Goal: Book appointment/travel/reservation

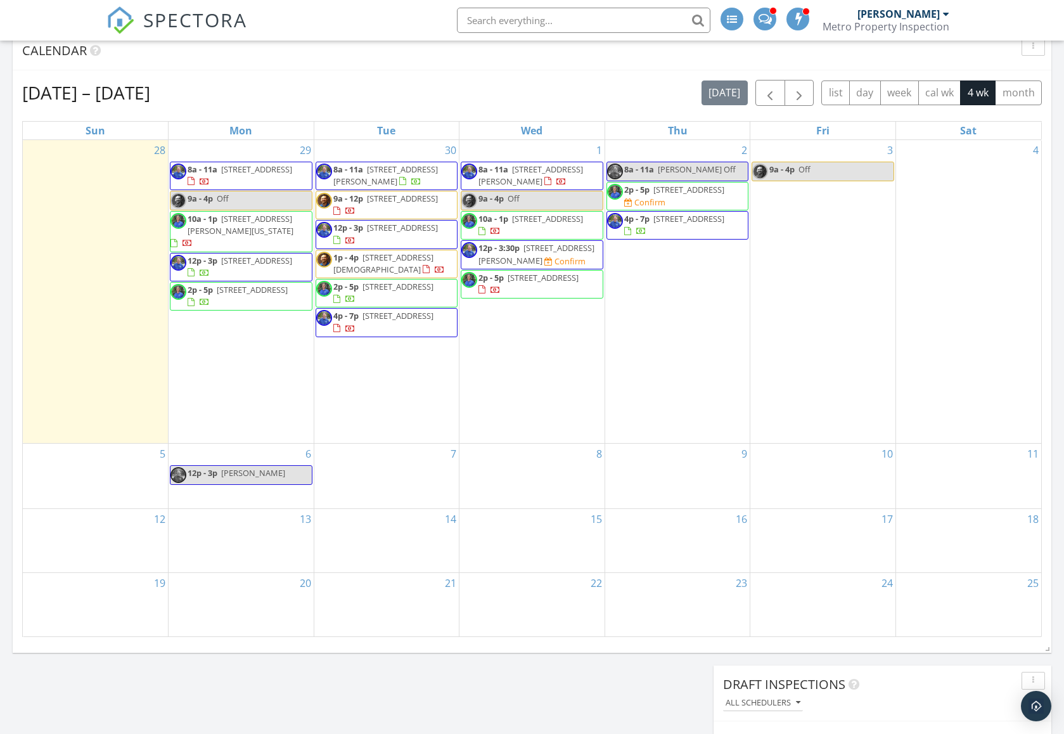
scroll to position [475, 0]
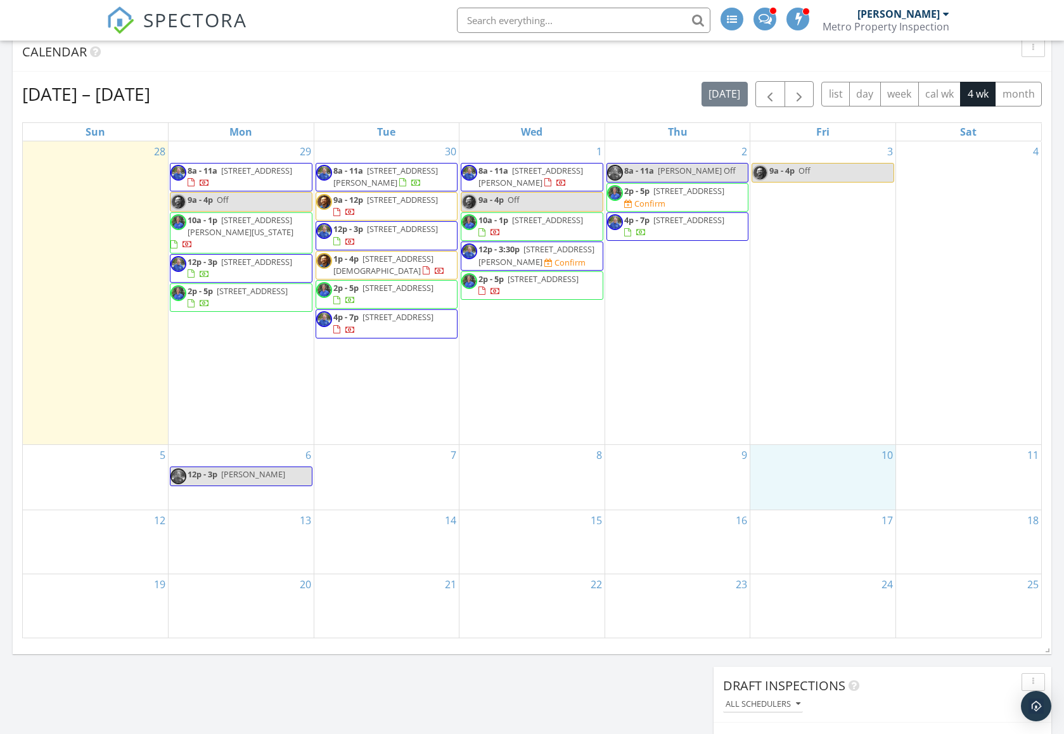
click at [841, 445] on div "10" at bounding box center [823, 477] width 145 height 65
click at [819, 395] on link "Event" at bounding box center [821, 394] width 65 height 20
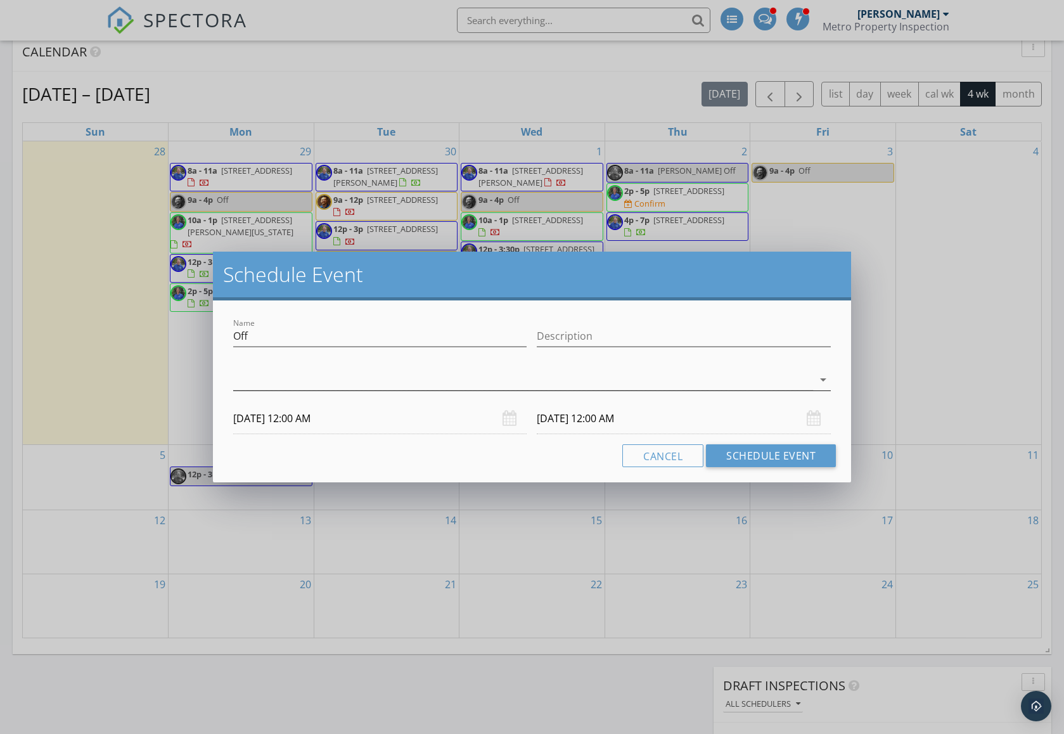
click at [830, 382] on icon "arrow_drop_down" at bounding box center [823, 379] width 15 height 15
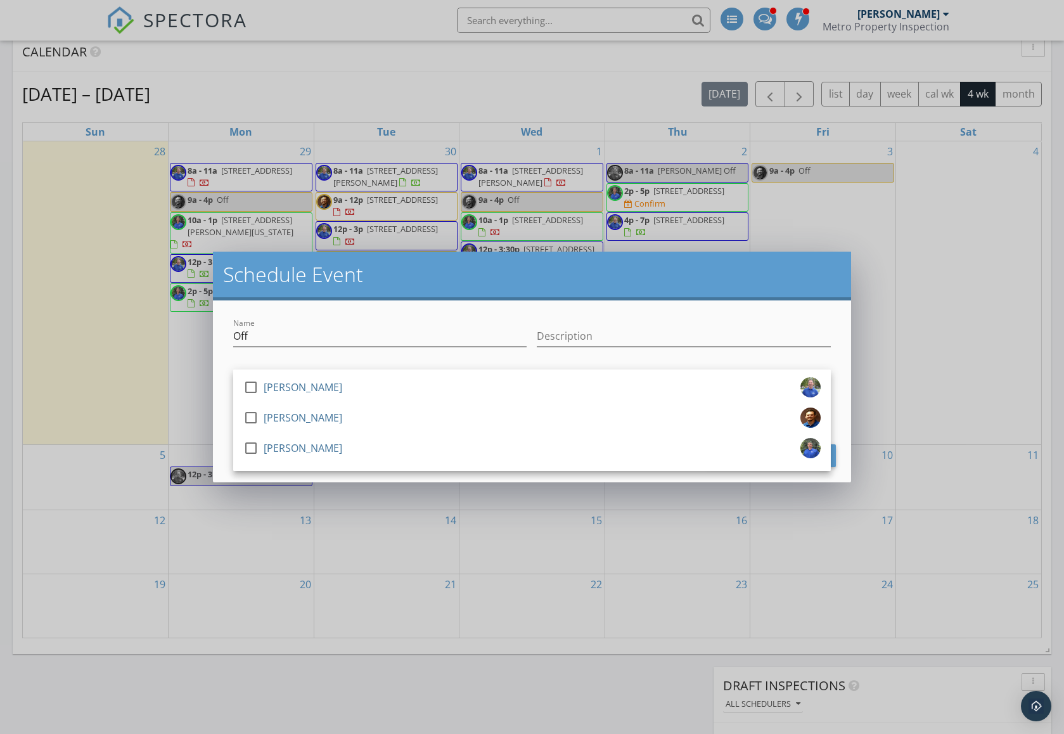
scroll to position [475, 1]
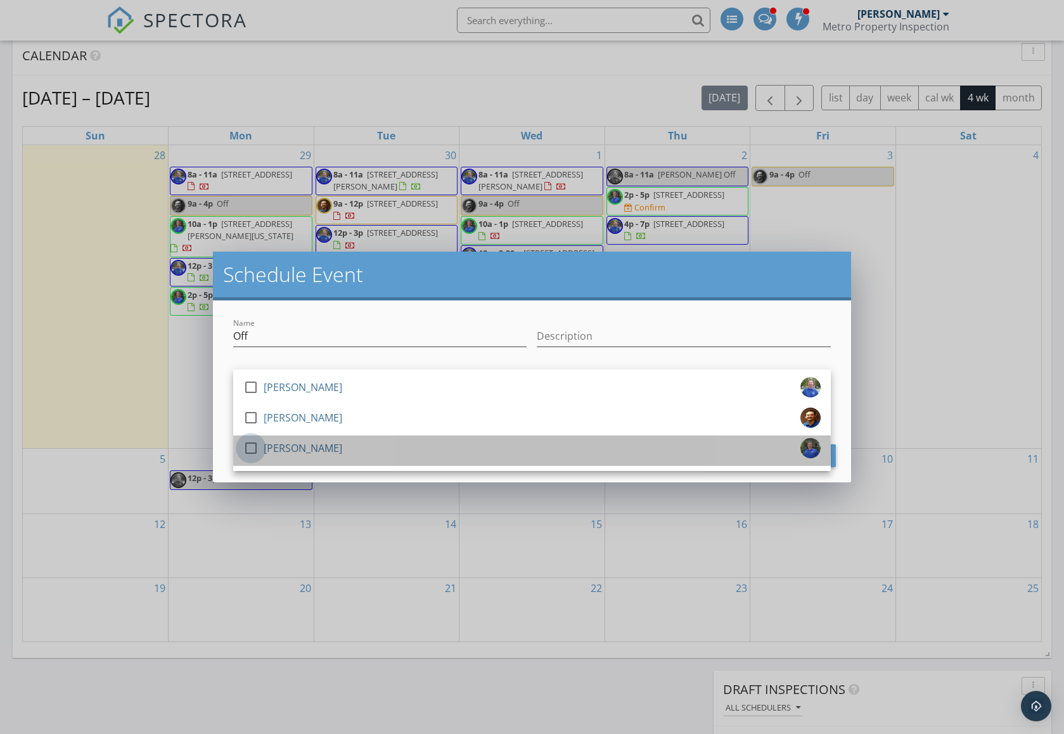
click at [252, 448] on div at bounding box center [251, 448] width 22 height 22
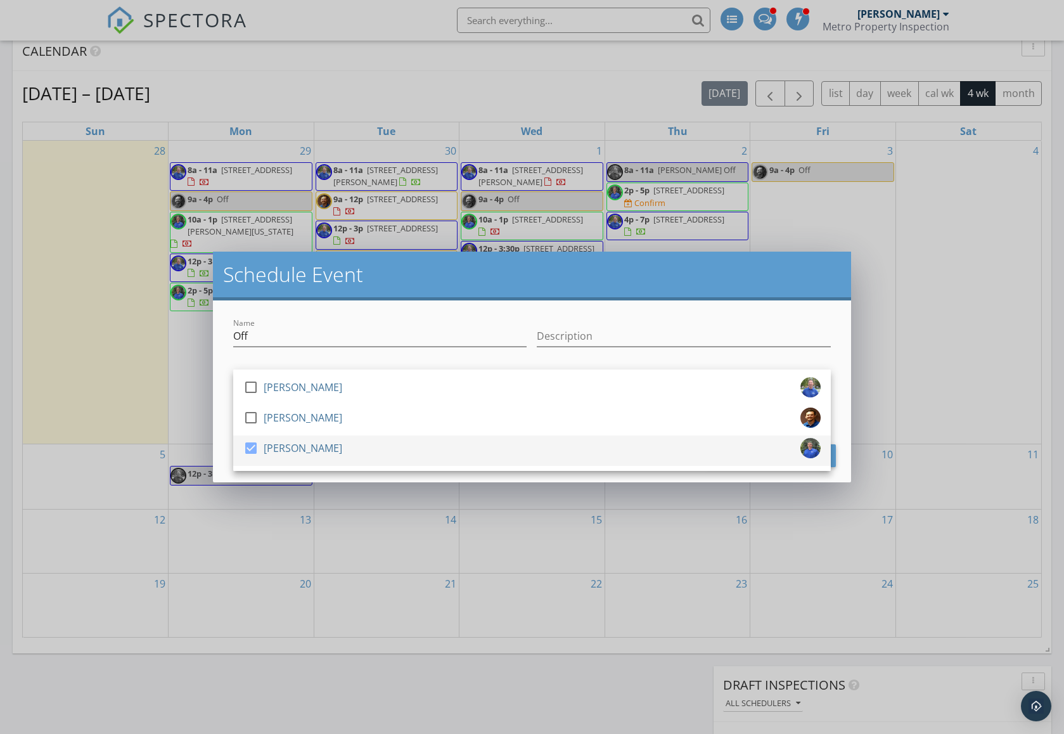
scroll to position [477, 0]
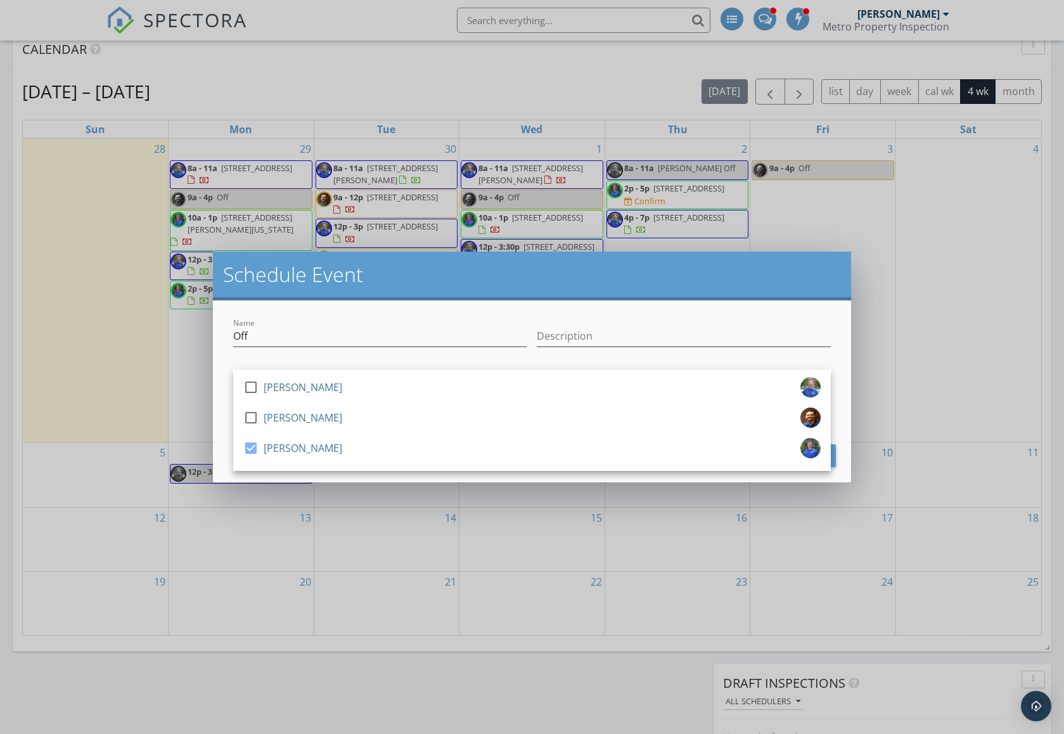
click at [743, 295] on div "Schedule Event" at bounding box center [532, 276] width 638 height 49
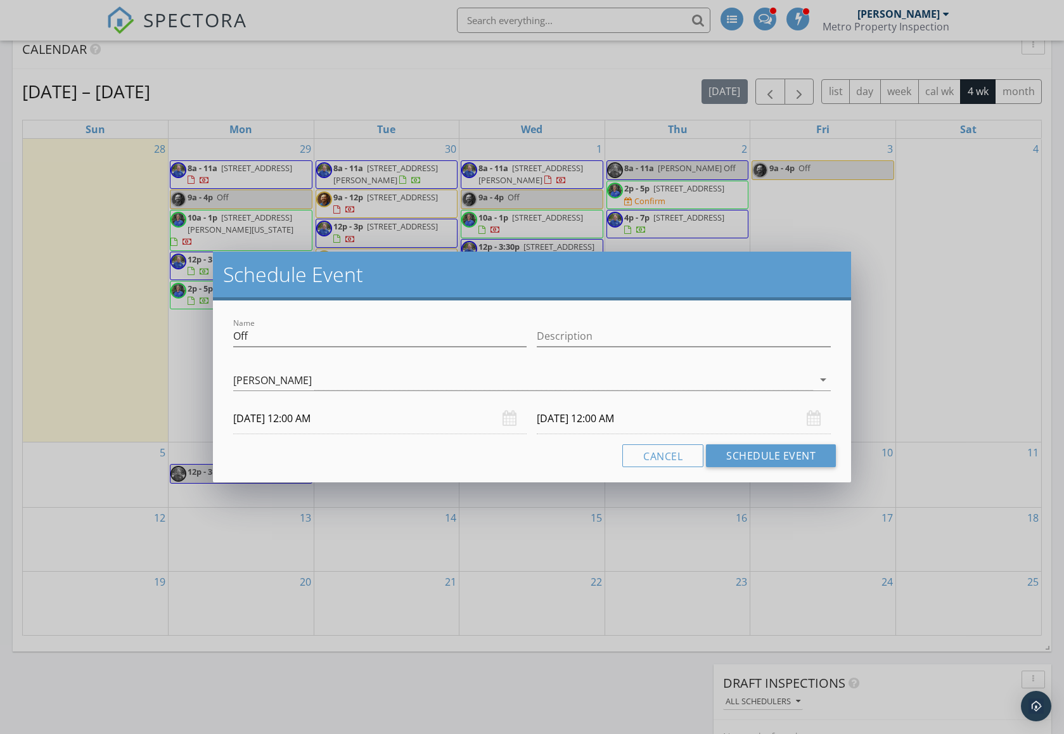
click at [512, 421] on div "[DATE] 12:00 AM" at bounding box center [380, 418] width 294 height 31
click at [306, 422] on input "[DATE] 12:00 AM" at bounding box center [380, 418] width 294 height 31
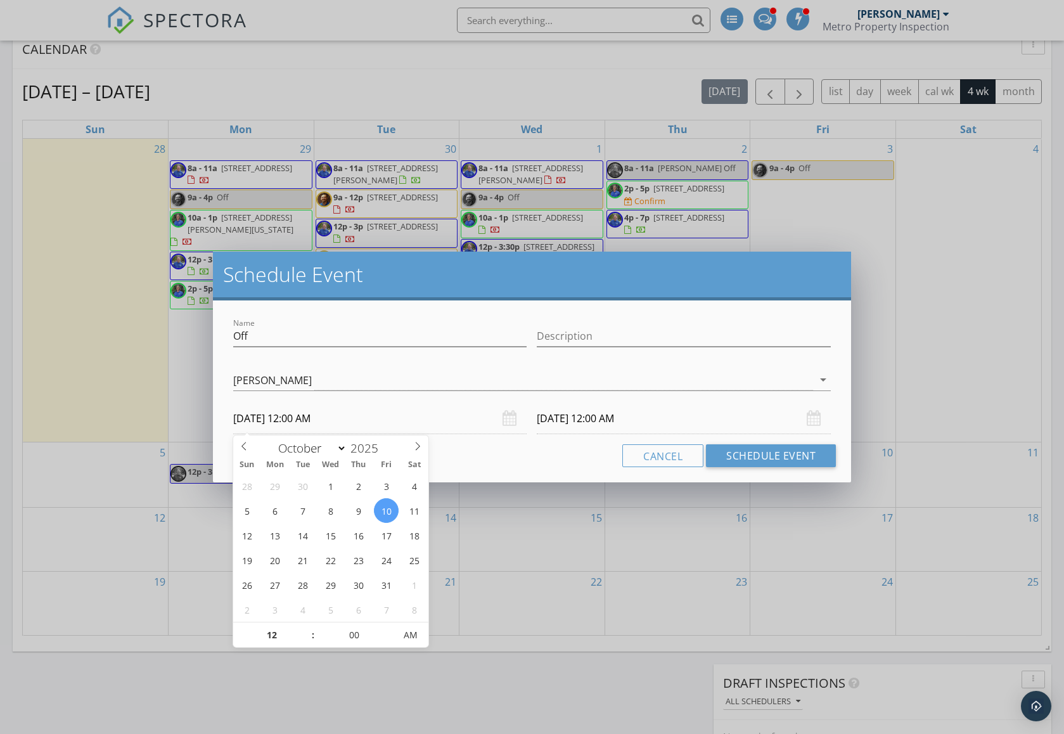
click at [593, 418] on input "[DATE] 12:00 AM" at bounding box center [684, 418] width 294 height 31
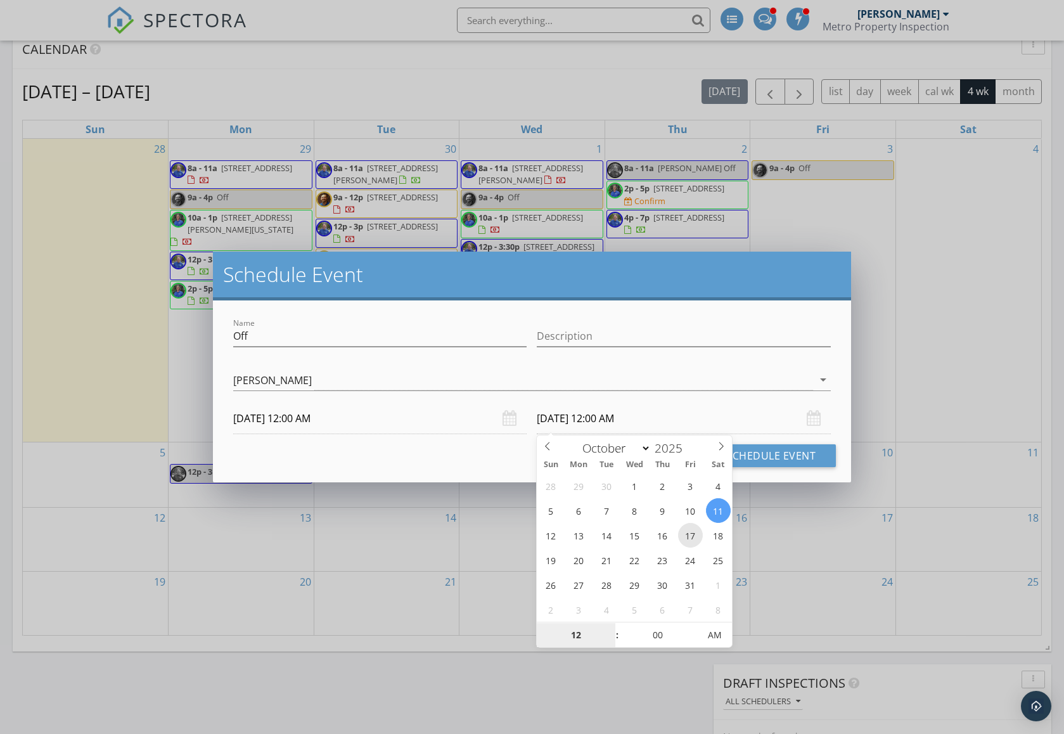
type input "[DATE] 12:00 AM"
click at [742, 274] on h2 "Schedule Event" at bounding box center [532, 274] width 618 height 25
click at [618, 418] on input "[DATE] 12:00 AM" at bounding box center [684, 418] width 294 height 31
type input "01"
type input "[DATE] 1:00 AM"
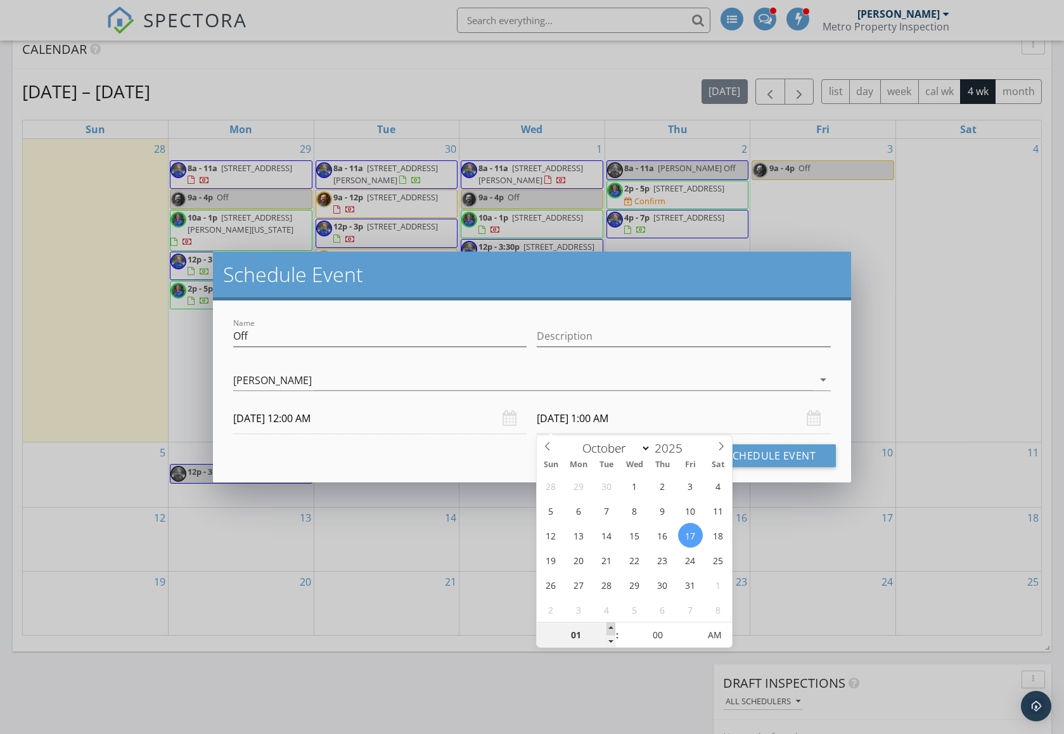
click at [613, 628] on span at bounding box center [611, 629] width 9 height 13
type input "02"
type input "[DATE] 2:00 AM"
click at [613, 628] on span at bounding box center [611, 629] width 9 height 13
type input "03"
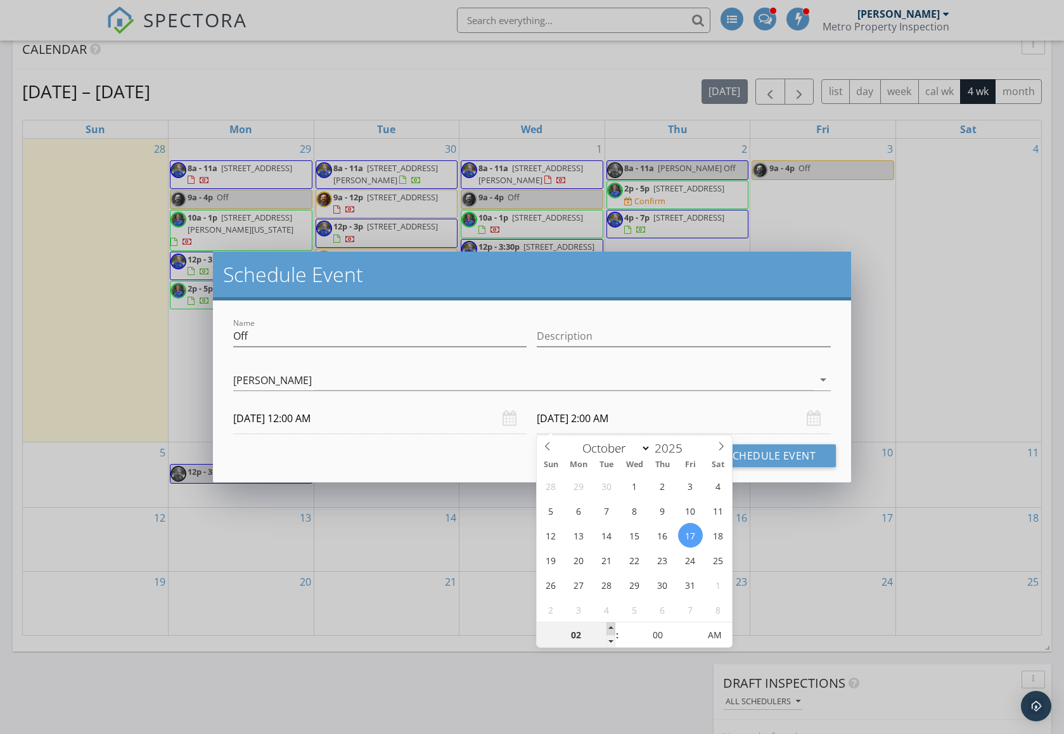
type input "[DATE] 3:00 AM"
click at [613, 628] on span at bounding box center [611, 629] width 9 height 13
type input "04"
type input "[DATE] 4:00 AM"
click at [613, 628] on span at bounding box center [611, 629] width 9 height 13
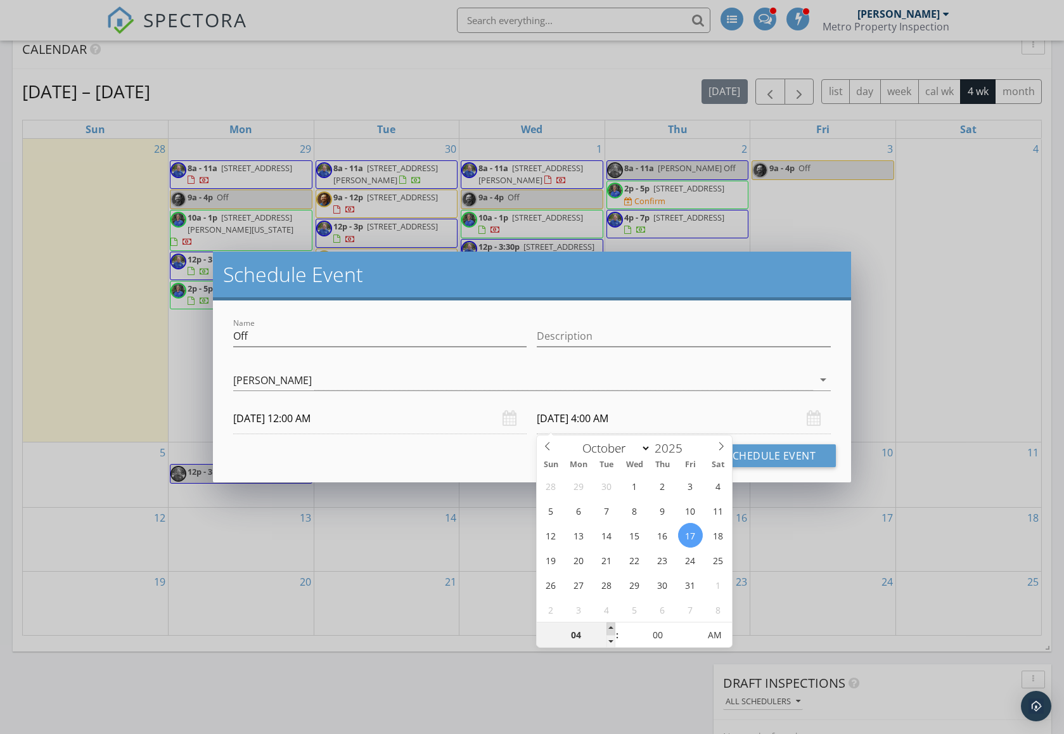
type input "05"
type input "[DATE] 5:00 AM"
click at [613, 628] on span at bounding box center [611, 629] width 9 height 13
type input "06"
type input "[DATE] 6:00 AM"
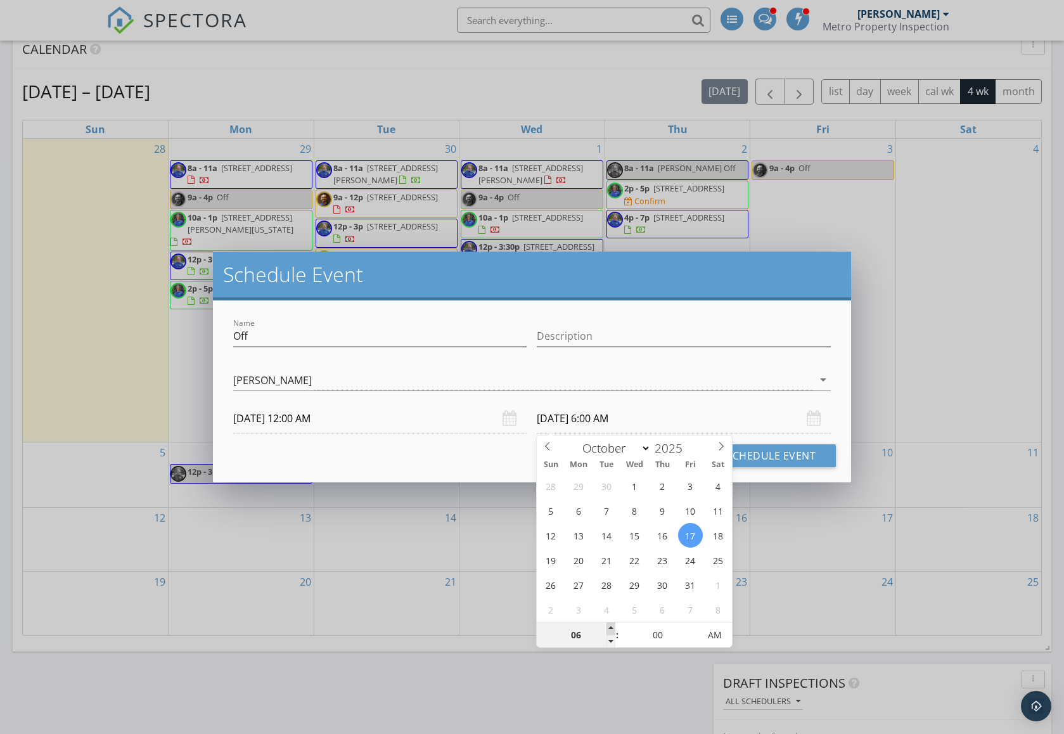
click at [613, 628] on span at bounding box center [611, 629] width 9 height 13
type input "07"
type input "[DATE] 7:00 AM"
click at [613, 628] on span at bounding box center [611, 629] width 9 height 13
type input "08"
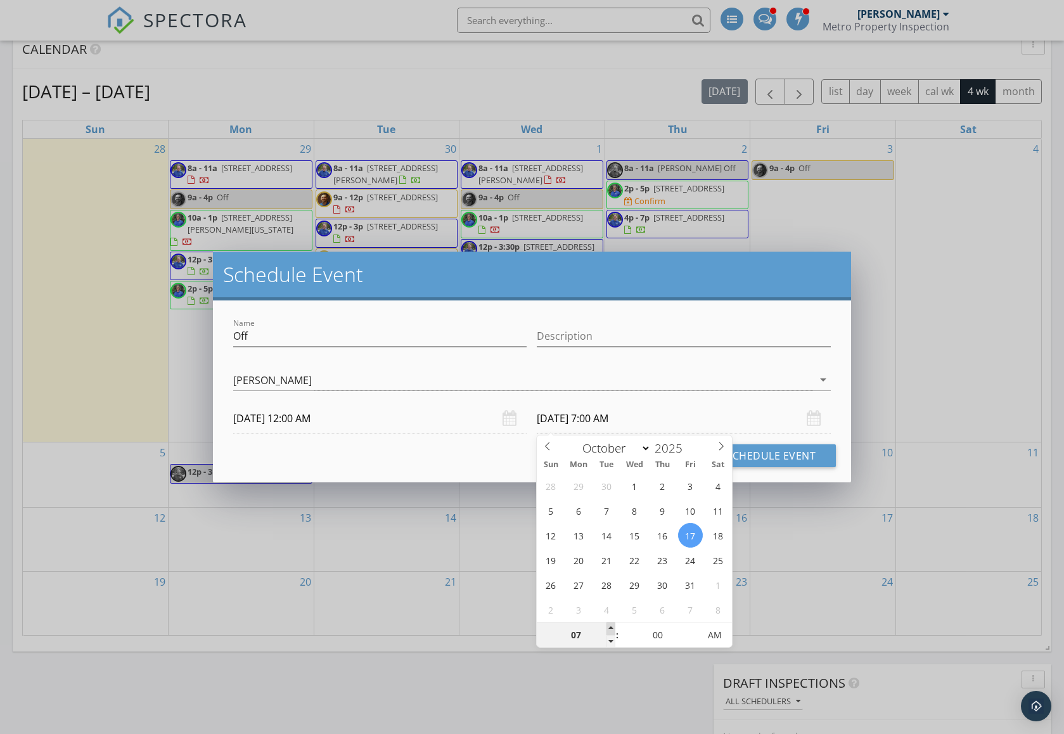
type input "[DATE] 8:00 AM"
click at [613, 628] on span at bounding box center [611, 629] width 9 height 13
type input "09"
type input "[DATE] 9:00 AM"
click at [613, 628] on span at bounding box center [611, 629] width 9 height 13
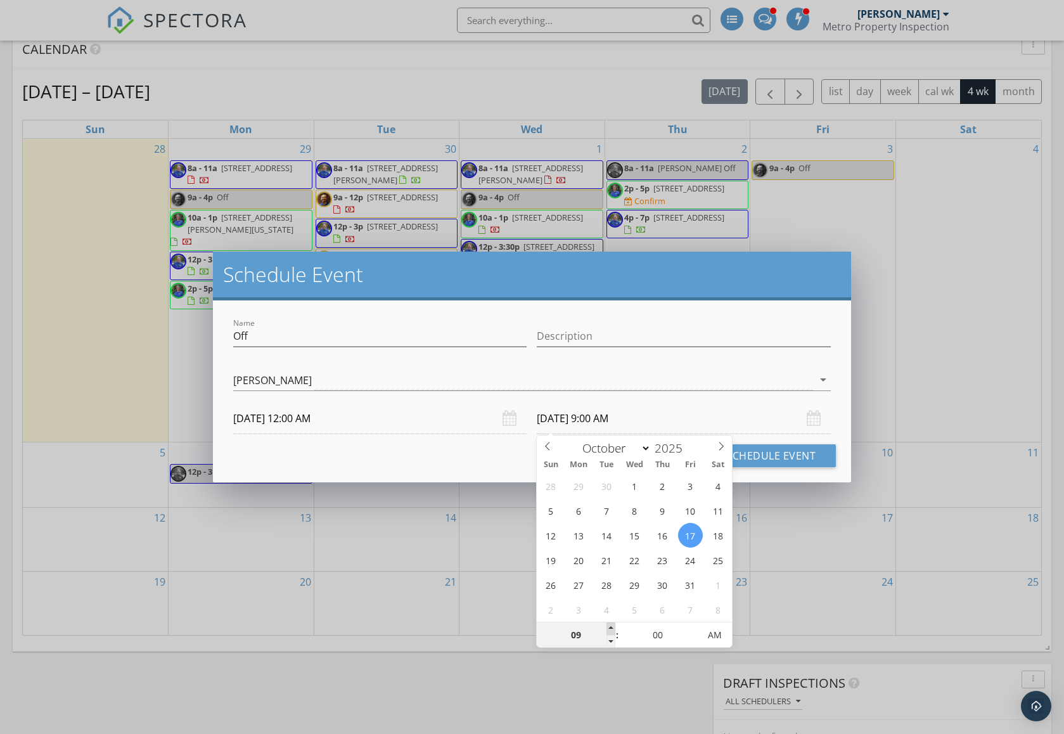
type input "10"
type input "[DATE] 10:00 AM"
click at [613, 628] on span at bounding box center [611, 629] width 9 height 13
type input "11"
type input "[DATE] 11:00 AM"
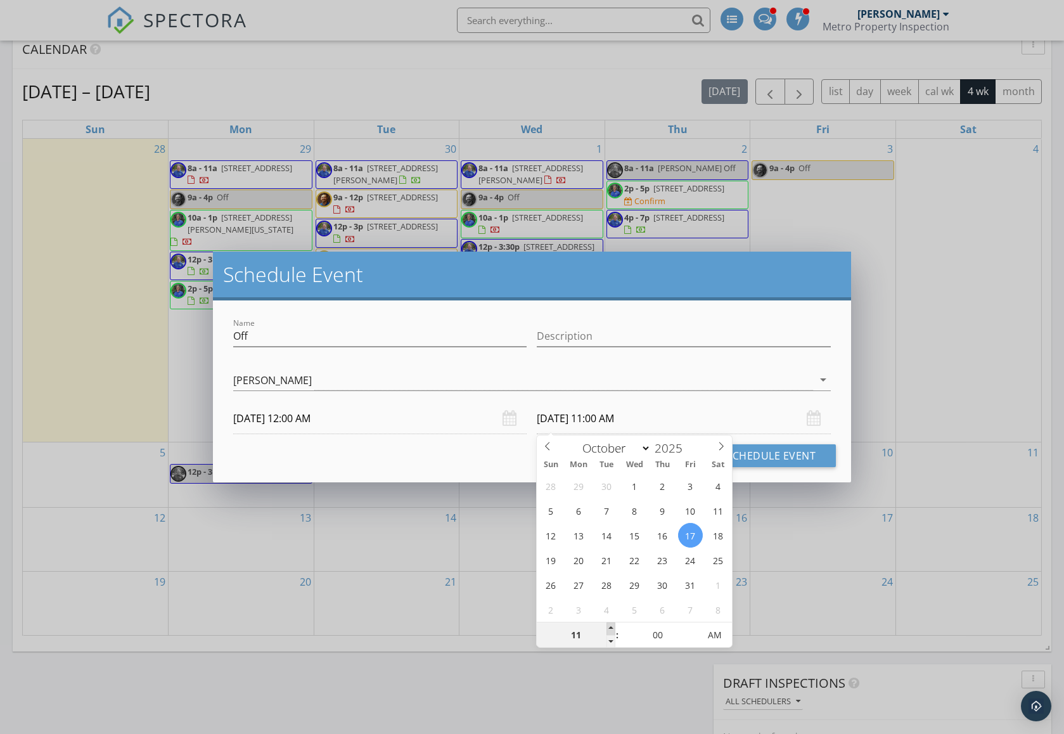
click at [613, 628] on span at bounding box center [611, 629] width 9 height 13
type input "12"
type input "[DATE] 12:00 PM"
click at [613, 628] on span at bounding box center [611, 629] width 9 height 13
type input "01"
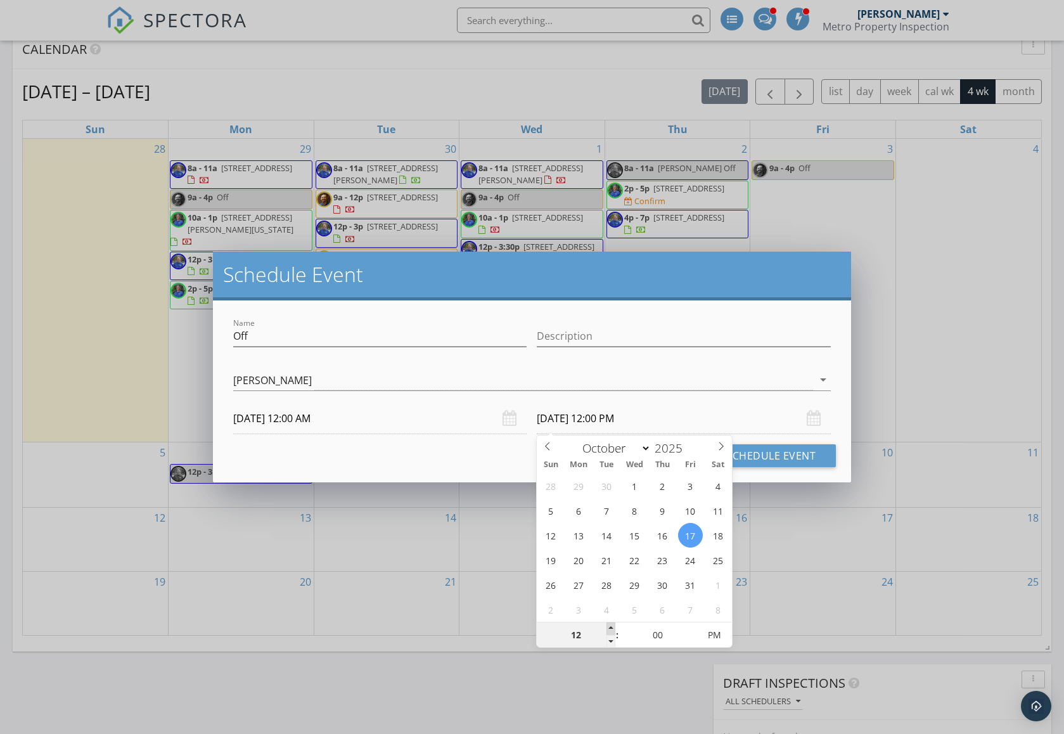
type input "[DATE] 1:00 PM"
click at [613, 628] on span at bounding box center [611, 629] width 9 height 13
type input "02"
type input "[DATE] 2:00 PM"
click at [613, 628] on span at bounding box center [611, 629] width 9 height 13
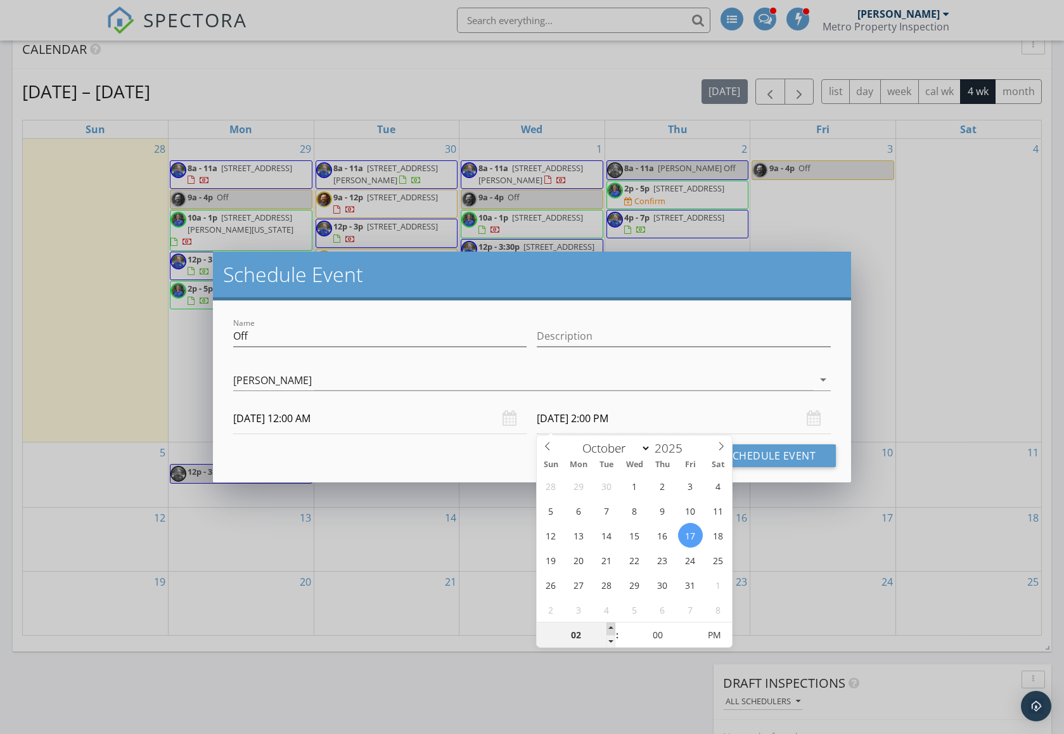
type input "03"
type input "[DATE] 3:00 PM"
click at [613, 628] on span at bounding box center [611, 629] width 9 height 13
type input "04"
type input "[DATE] 4:00 PM"
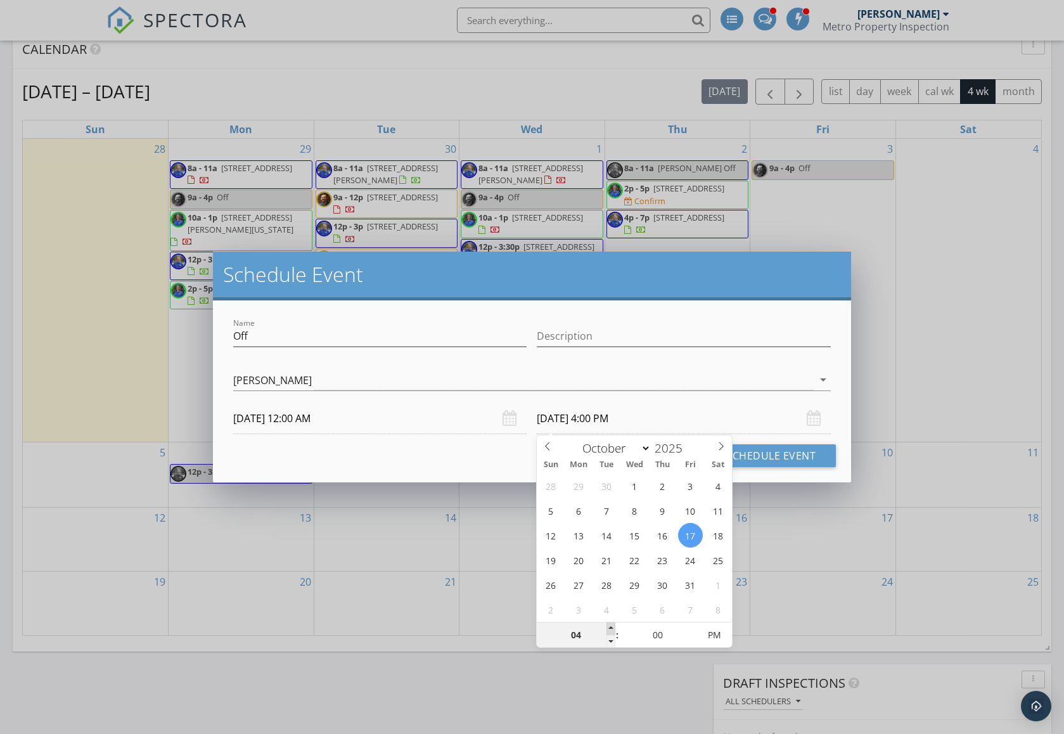
click at [613, 628] on span at bounding box center [611, 629] width 9 height 13
type input "05"
type input "[DATE] 5:00 PM"
click at [613, 628] on span at bounding box center [611, 629] width 9 height 13
click at [752, 284] on h2 "Schedule Event" at bounding box center [532, 274] width 618 height 25
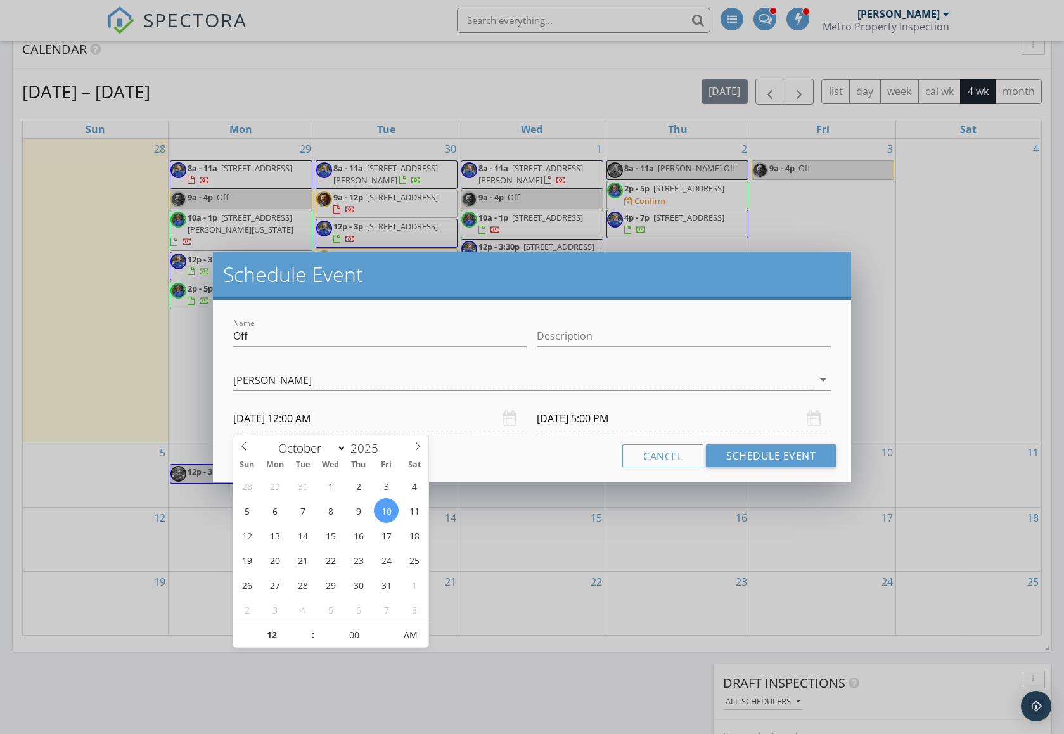
click at [317, 419] on input "[DATE] 12:00 AM" at bounding box center [380, 418] width 294 height 31
type input "11"
type input "[DATE] 11:00 PM"
click at [308, 644] on span at bounding box center [306, 641] width 9 height 13
type input "10"
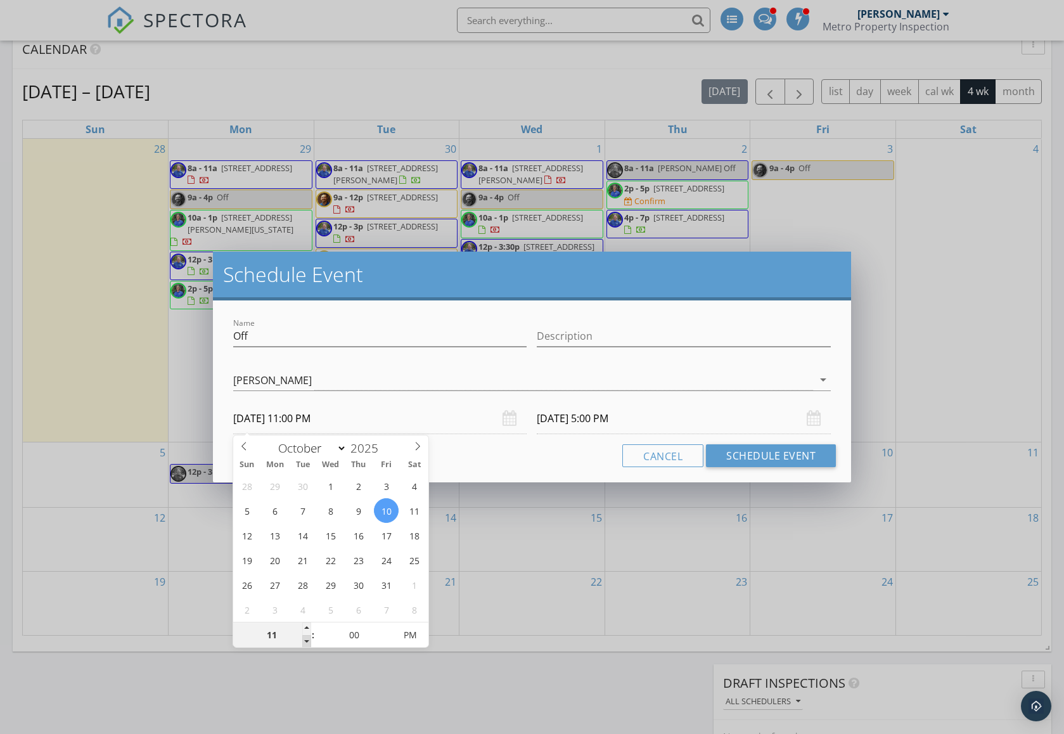
type input "[DATE] 10:00 PM"
click at [308, 644] on span at bounding box center [306, 641] width 9 height 13
type input "09"
type input "[DATE] 9:00 PM"
click at [308, 644] on span at bounding box center [306, 641] width 9 height 13
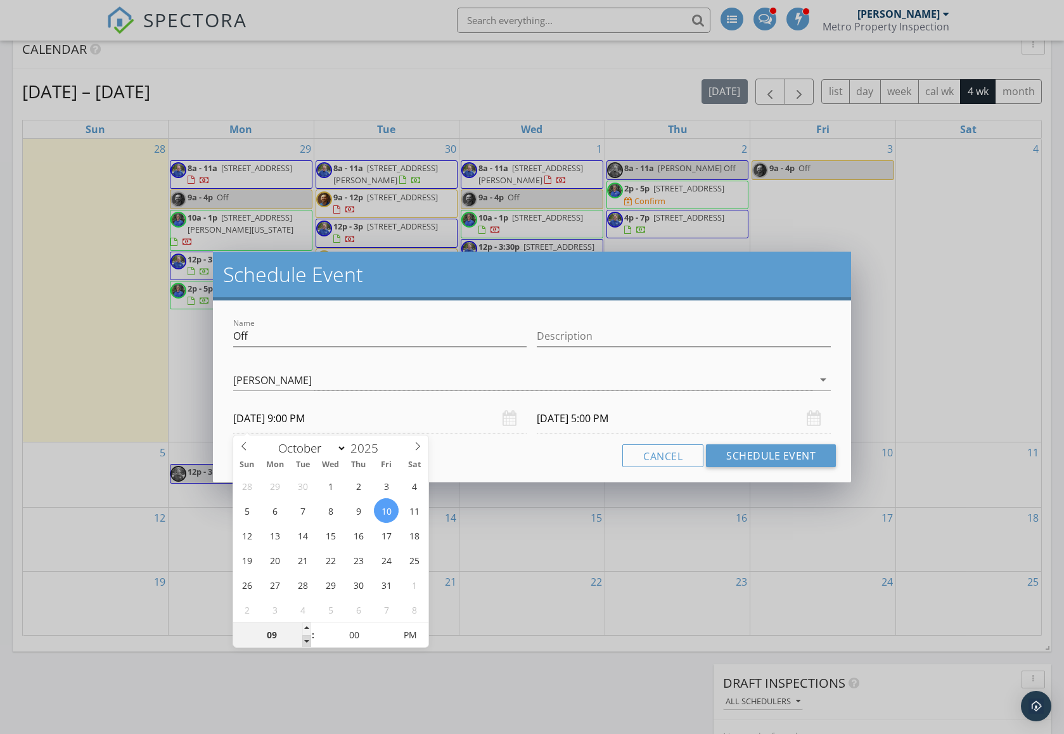
type input "08"
type input "[DATE] 8:00 PM"
click at [308, 644] on span at bounding box center [306, 641] width 9 height 13
type input "07"
type input "[DATE] 7:00 PM"
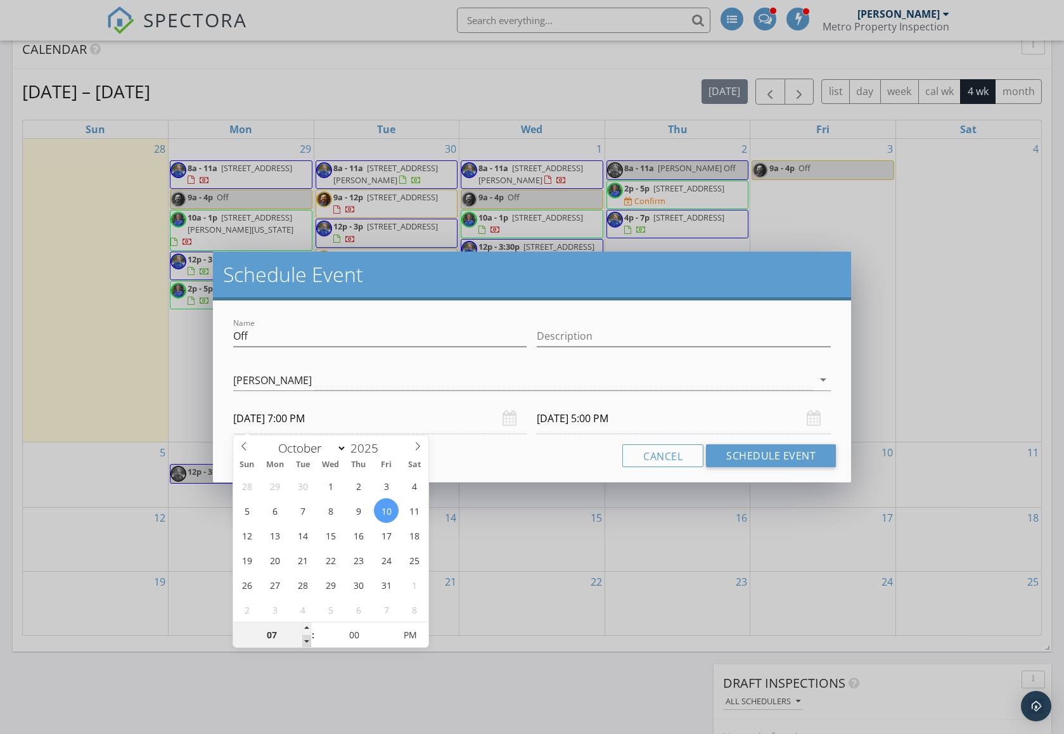
click at [308, 644] on span at bounding box center [306, 641] width 9 height 13
type input "06"
type input "[DATE] 6:00 PM"
click at [308, 644] on span at bounding box center [306, 641] width 9 height 13
type input "05"
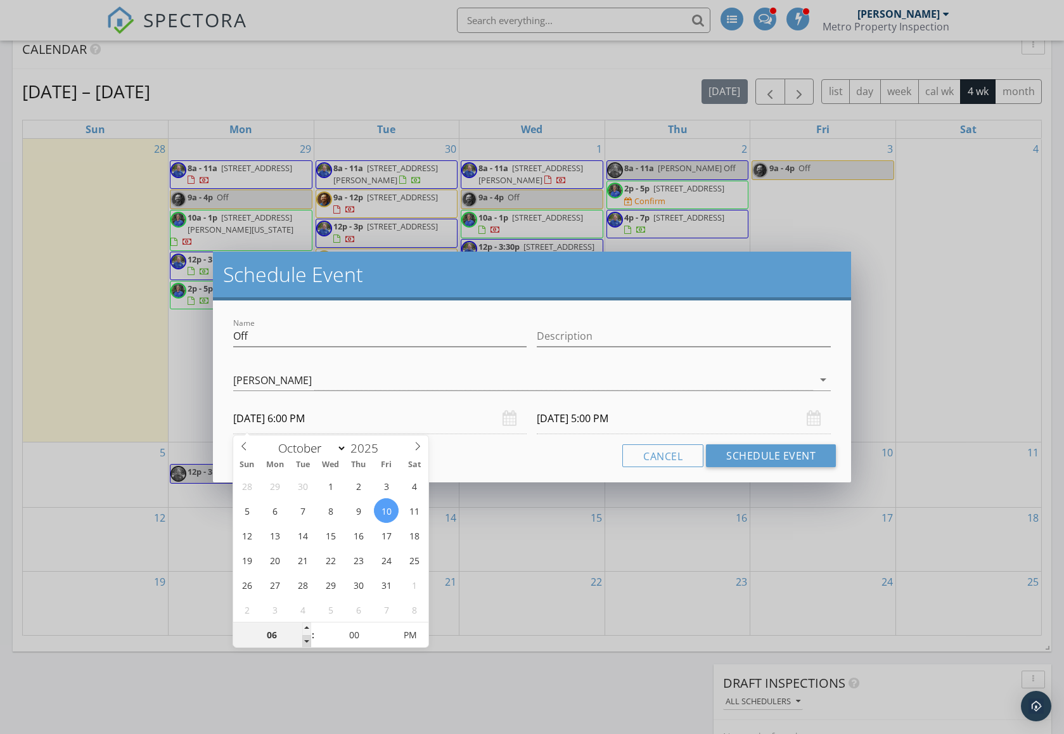
type input "[DATE] 5:00 PM"
click at [308, 644] on span at bounding box center [306, 641] width 9 height 13
type input "04"
type input "[DATE] 4:00 PM"
click at [308, 644] on span at bounding box center [306, 641] width 9 height 13
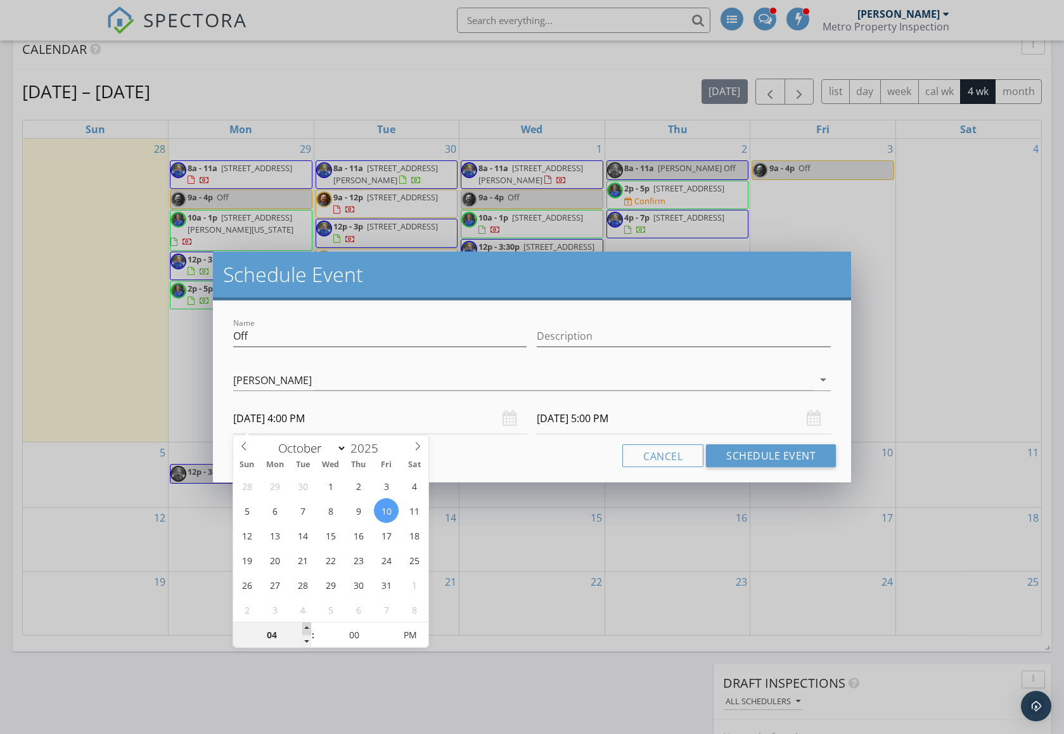
type input "[DATE] 9:00 AM"
type input "05"
type input "[DATE] 5:00 PM"
click at [303, 626] on span at bounding box center [306, 629] width 9 height 13
type input "06"
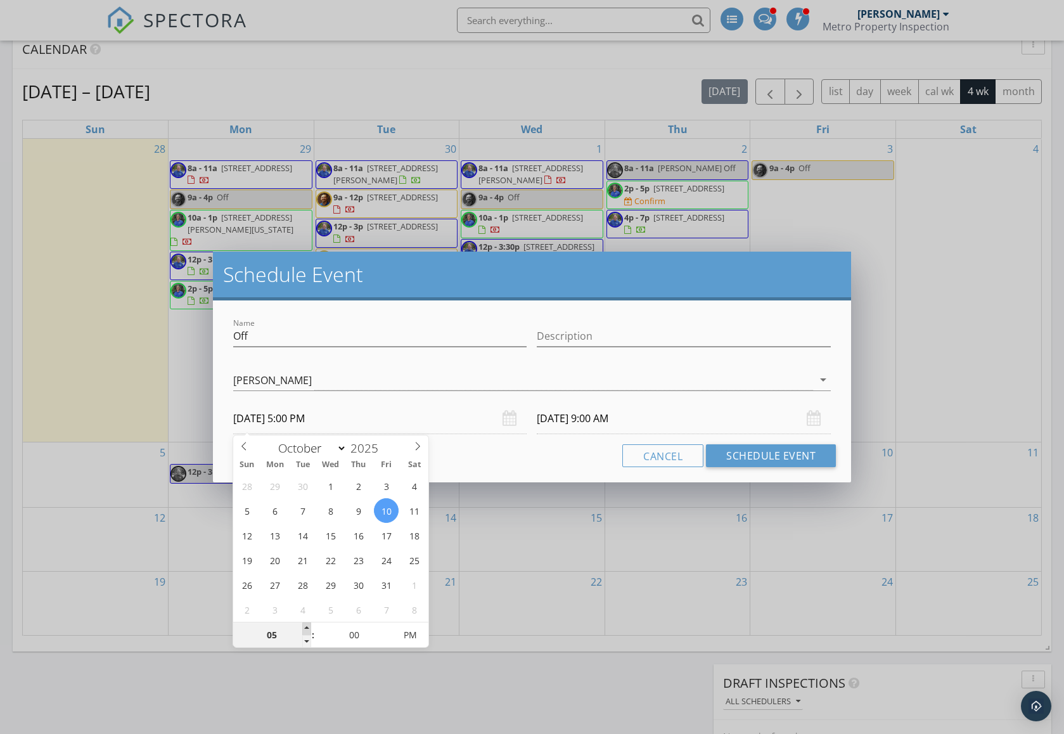
type input "[DATE] 6:00 PM"
click at [303, 626] on span at bounding box center [306, 629] width 9 height 13
type input "07"
type input "[DATE] 7:00 PM"
click at [303, 626] on span at bounding box center [306, 629] width 9 height 13
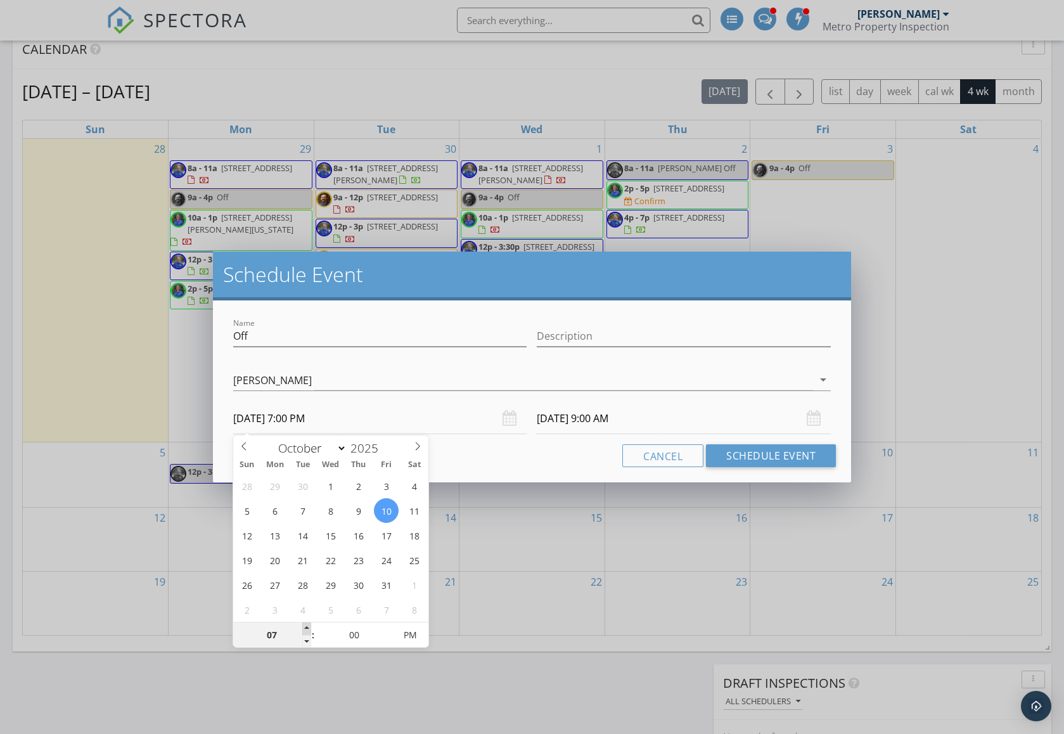
type input "08"
type input "[DATE] 8:00 PM"
click at [303, 626] on span at bounding box center [306, 629] width 9 height 13
type input "09"
type input "[DATE] 9:00 PM"
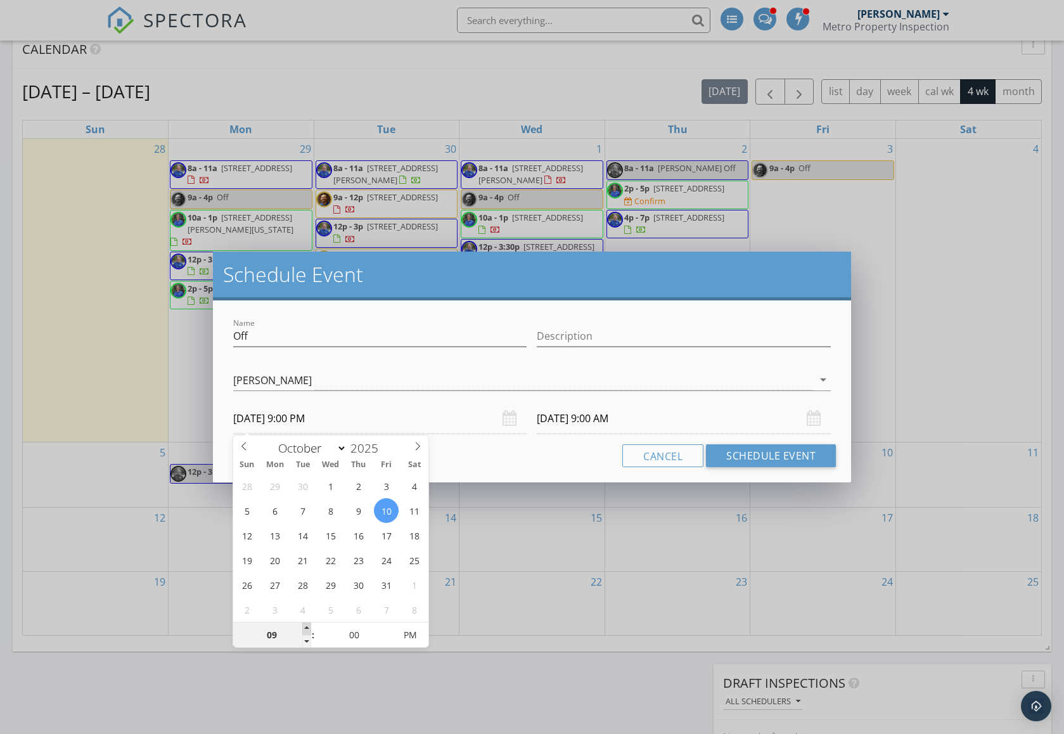
click at [303, 626] on span at bounding box center [306, 629] width 9 height 13
type input "10"
type input "[DATE] 10:00 PM"
click at [304, 626] on span at bounding box center [306, 629] width 9 height 13
type input "11"
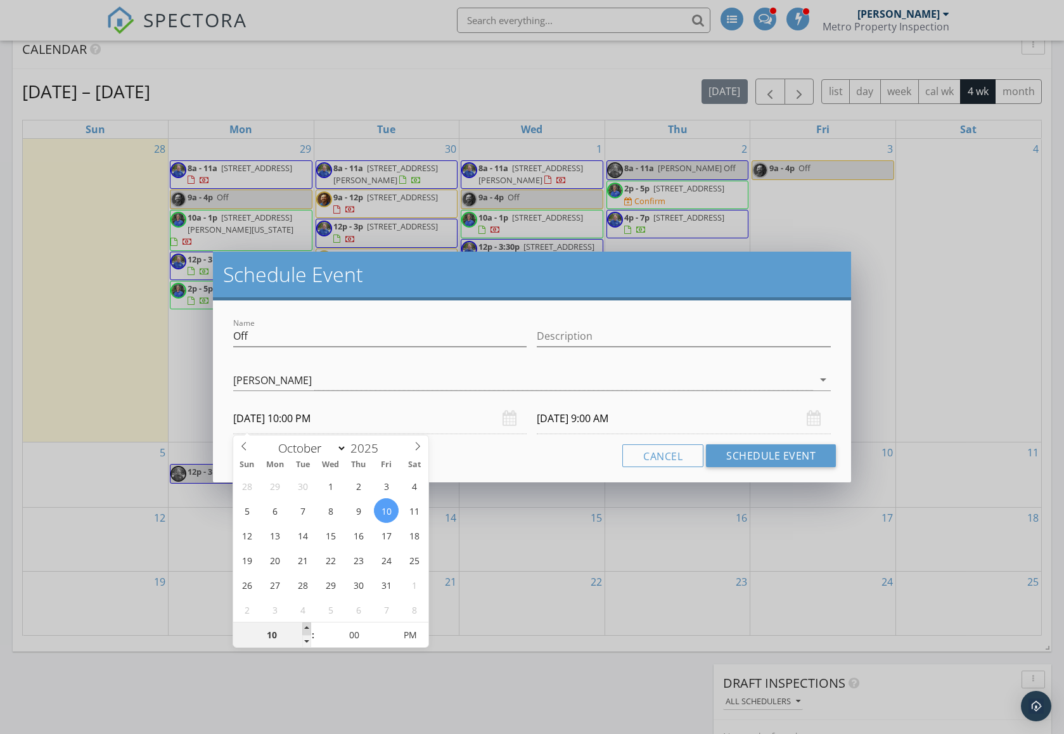
type input "[DATE] 11:00 PM"
click at [304, 626] on span at bounding box center [306, 629] width 9 height 13
type input "12"
type input "[DATE] 12:00 AM"
click at [304, 626] on span at bounding box center [306, 629] width 9 height 13
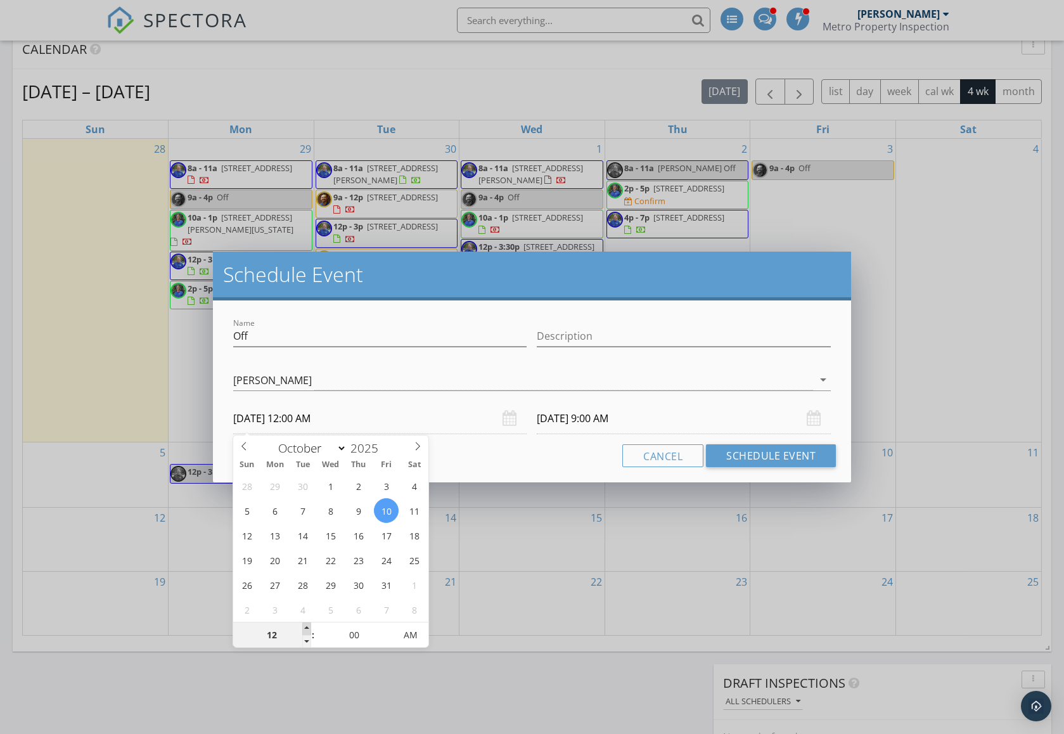
type input "01"
type input "[DATE] 1:00 AM"
click at [304, 626] on span at bounding box center [306, 629] width 9 height 13
type input "02"
type input "[DATE] 2:00 AM"
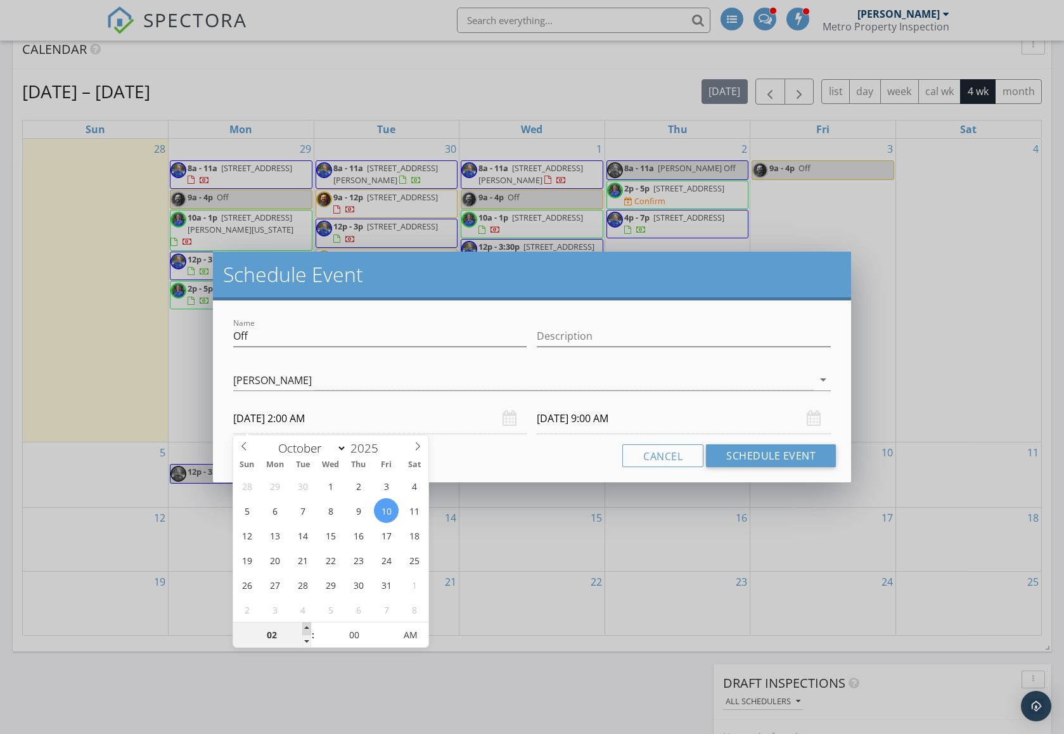
click at [304, 626] on span at bounding box center [306, 629] width 9 height 13
type input "03"
type input "[DATE] 3:00 AM"
click at [304, 626] on span at bounding box center [306, 629] width 9 height 13
type input "[DATE] 8:00 PM"
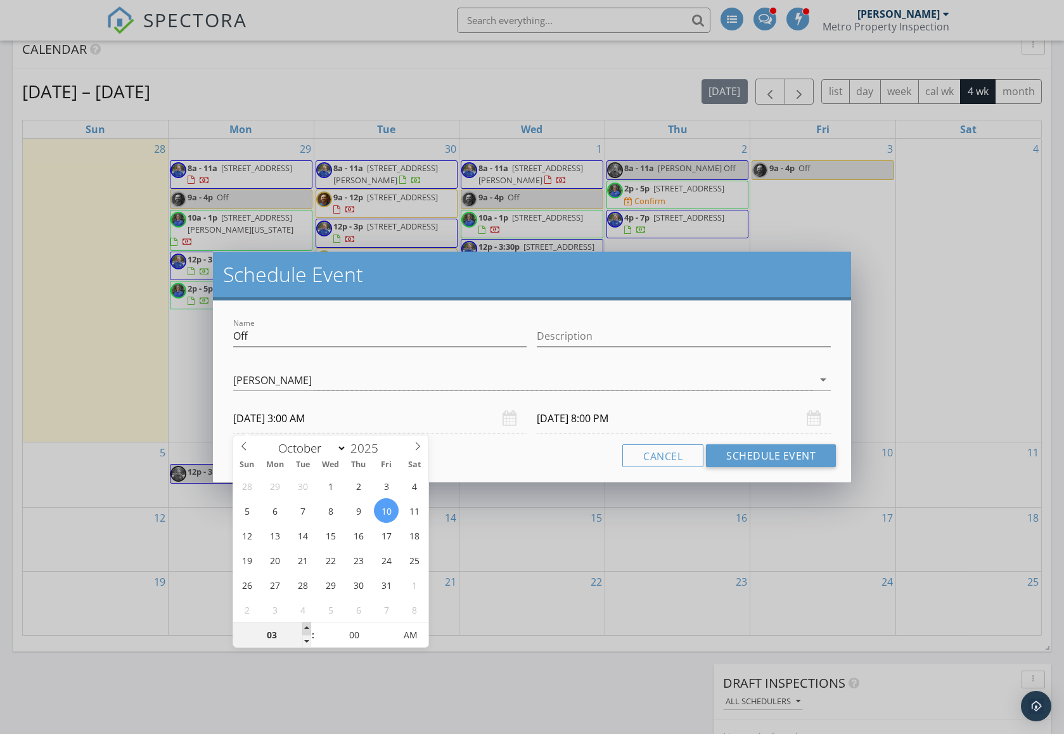
type input "04"
type input "[DATE] 4:00 AM"
click at [304, 626] on span at bounding box center [306, 629] width 9 height 13
type input "05"
type input "[DATE] 5:00 AM"
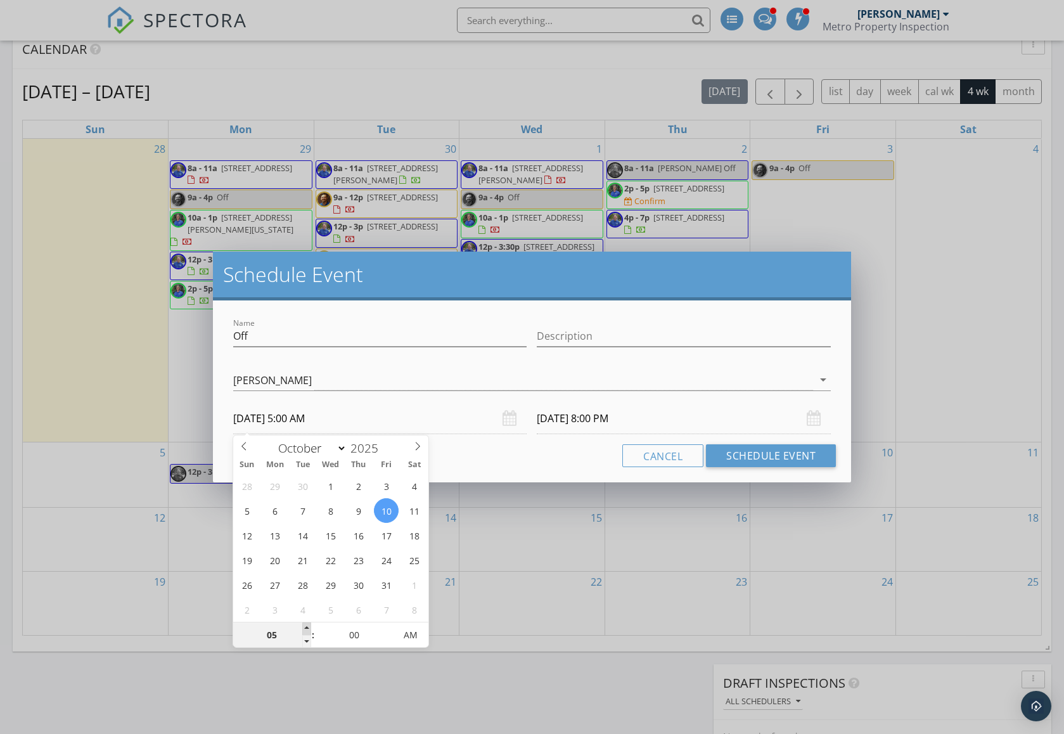
click at [304, 626] on span at bounding box center [306, 629] width 9 height 13
type input "06"
type input "[DATE] 6:00 AM"
click at [304, 626] on span at bounding box center [306, 629] width 9 height 13
type input "07"
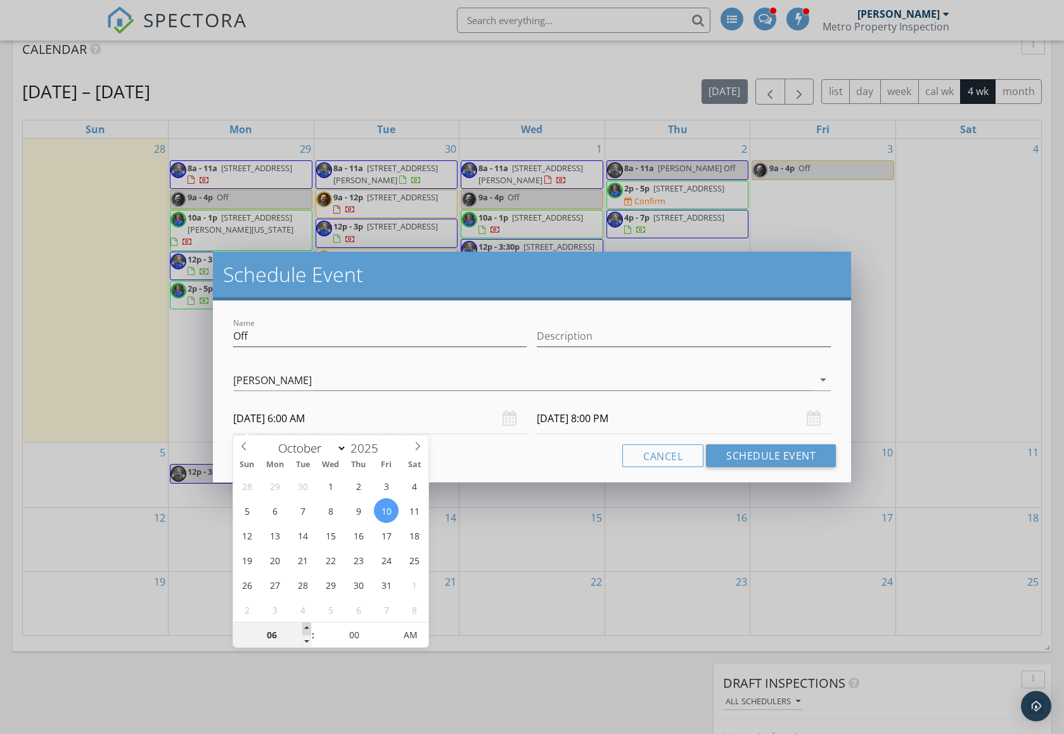
type input "[DATE] 7:00 AM"
click at [304, 626] on span at bounding box center [306, 629] width 9 height 13
type input "08"
type input "[DATE] 8:00 AM"
click at [304, 626] on span at bounding box center [306, 629] width 9 height 13
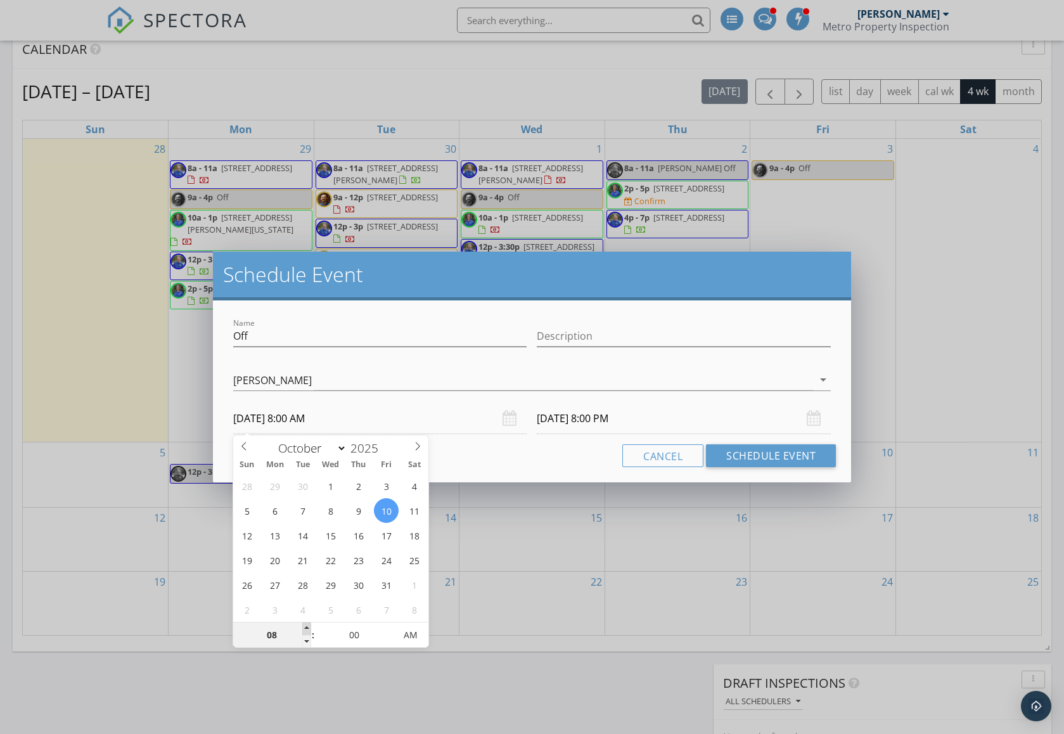
type input "[DATE] 1:00 AM"
type input "09"
type input "[DATE] 9:00 AM"
click at [304, 626] on span at bounding box center [306, 629] width 9 height 13
type input "[DATE] 2:00 AM"
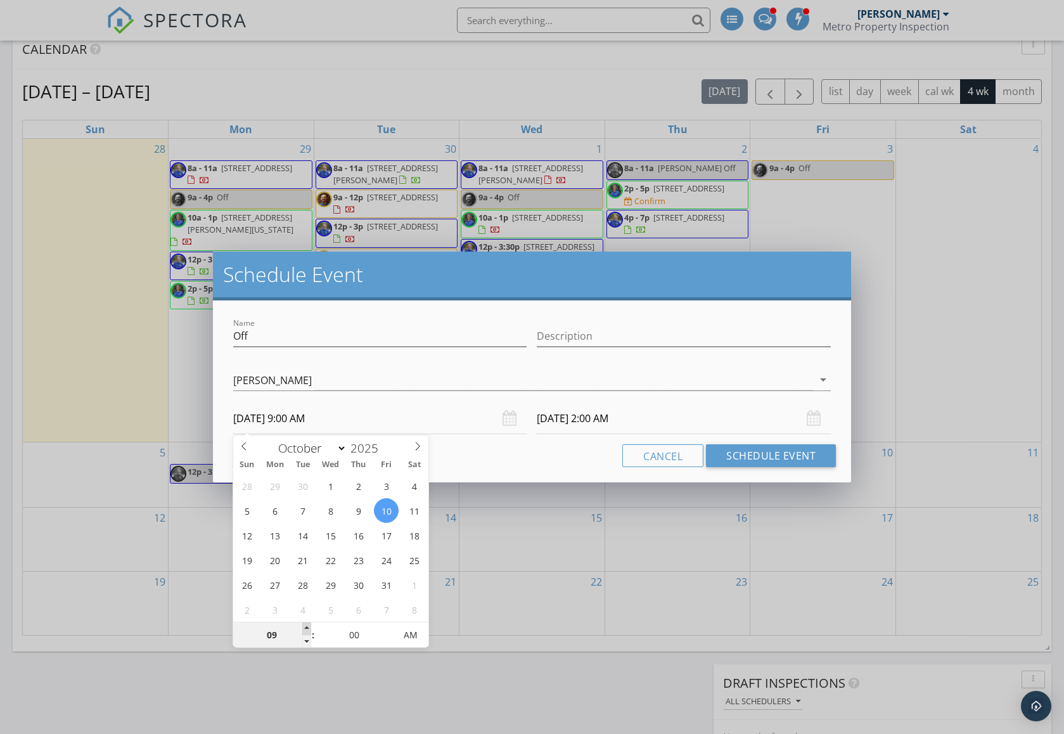
type input "10"
type input "[DATE] 10:00 AM"
click at [306, 625] on span at bounding box center [306, 629] width 9 height 13
type input "[DATE] 3:00 AM"
click at [671, 280] on h2 "Schedule Event" at bounding box center [532, 274] width 618 height 25
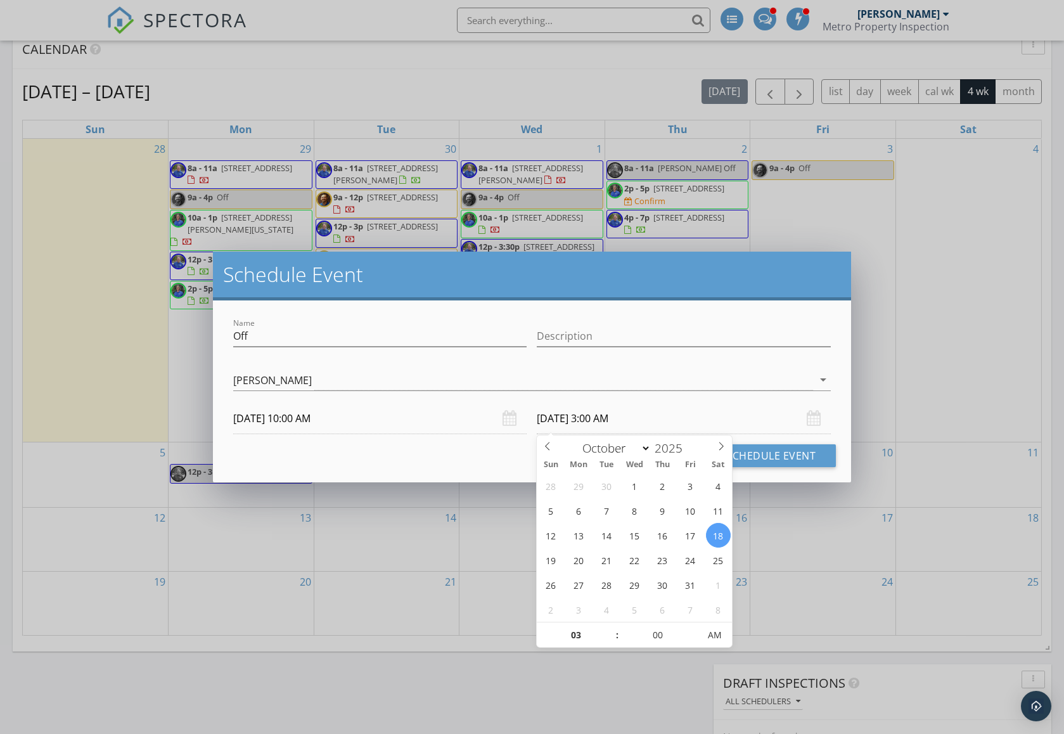
click at [623, 416] on input "[DATE] 3:00 AM" at bounding box center [684, 418] width 294 height 31
type input "04"
type input "[DATE] 4:00 AM"
click at [611, 629] on span at bounding box center [611, 629] width 9 height 13
type input "05"
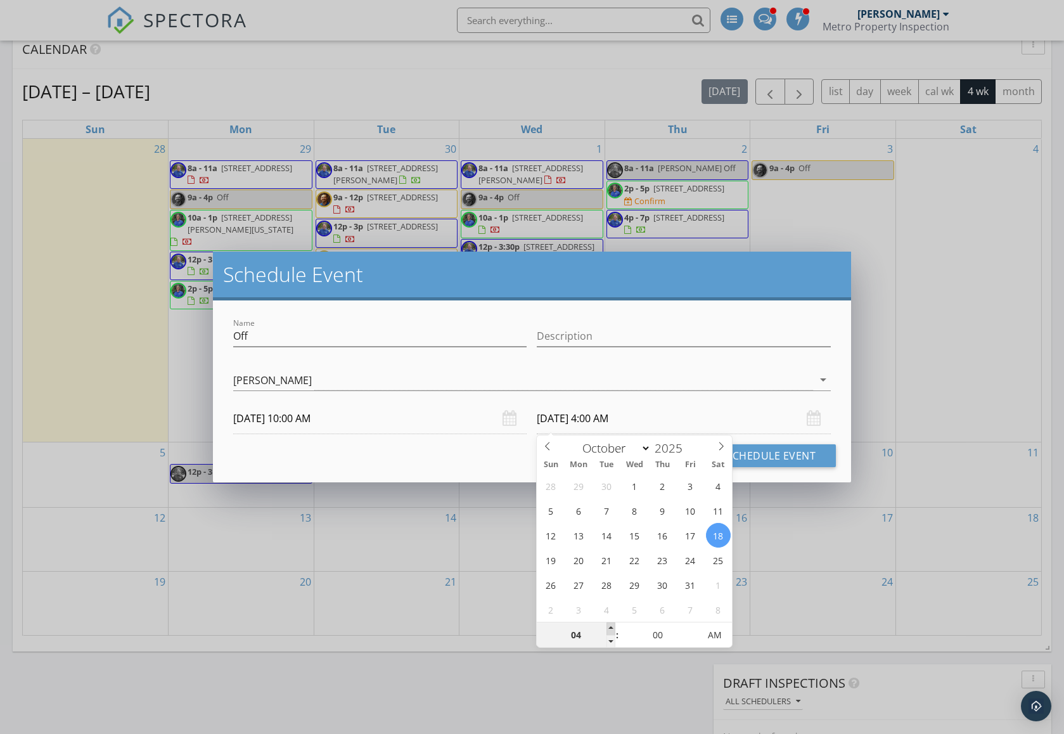
type input "[DATE] 5:00 AM"
click at [611, 629] on span at bounding box center [611, 629] width 9 height 13
type input "06"
type input "[DATE] 6:00 AM"
click at [611, 629] on span at bounding box center [611, 629] width 9 height 13
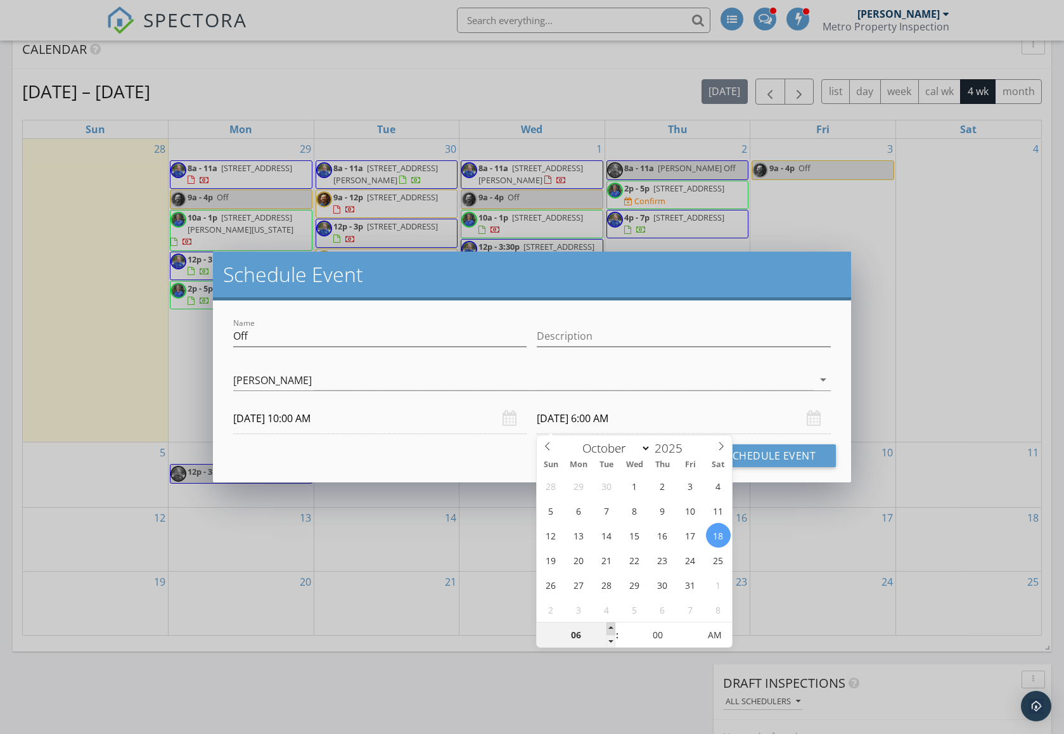
type input "07"
type input "[DATE] 7:00 AM"
click at [611, 629] on span at bounding box center [611, 629] width 9 height 13
type input "08"
type input "[DATE] 8:00 AM"
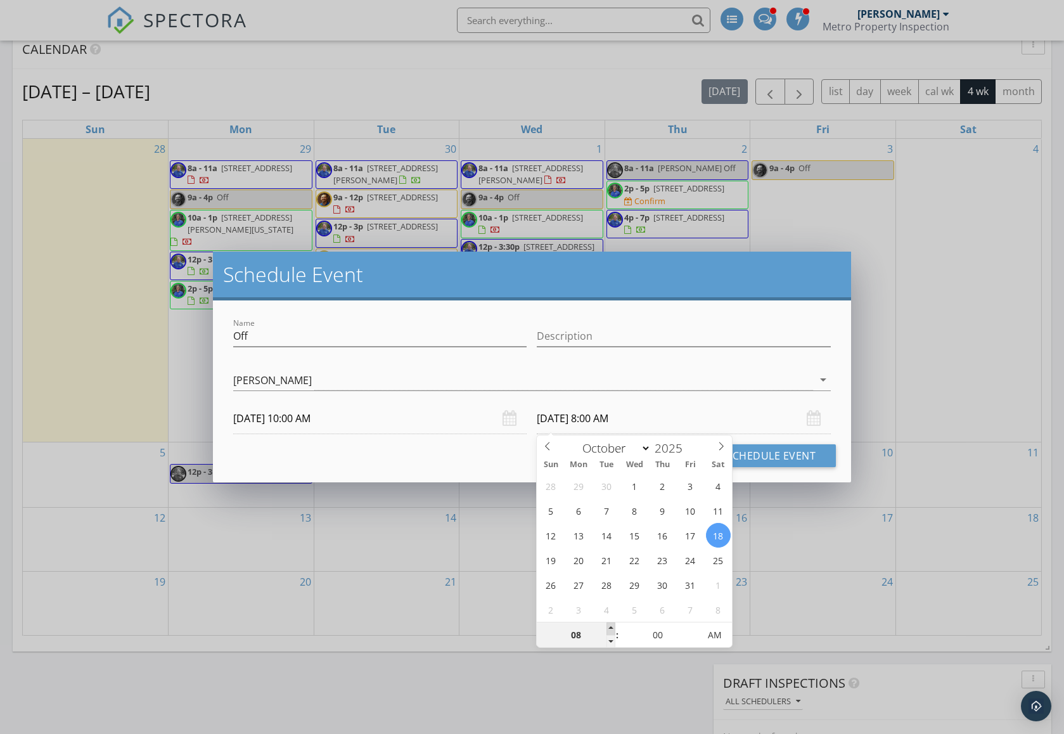
click at [611, 629] on span at bounding box center [611, 629] width 9 height 13
type input "09"
type input "[DATE] 9:00 AM"
click at [611, 629] on span at bounding box center [611, 629] width 9 height 13
type input "10"
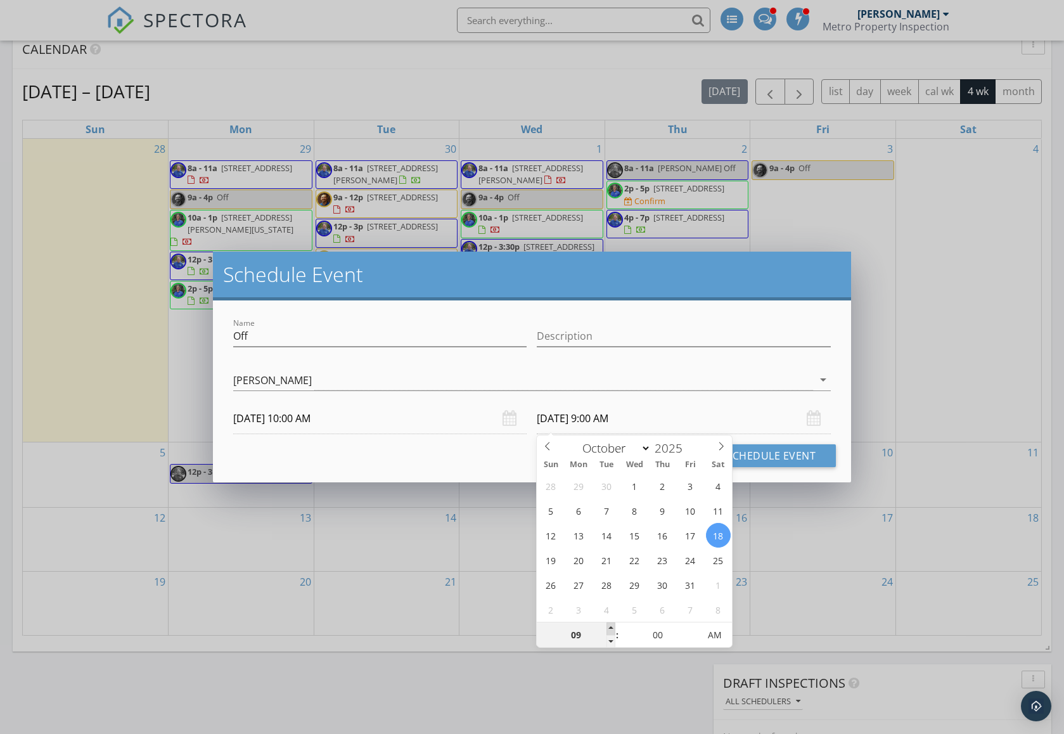
type input "[DATE] 10:00 AM"
click at [611, 629] on span at bounding box center [611, 629] width 9 height 13
type input "11"
type input "[DATE] 11:00 AM"
click at [611, 629] on span at bounding box center [611, 629] width 9 height 13
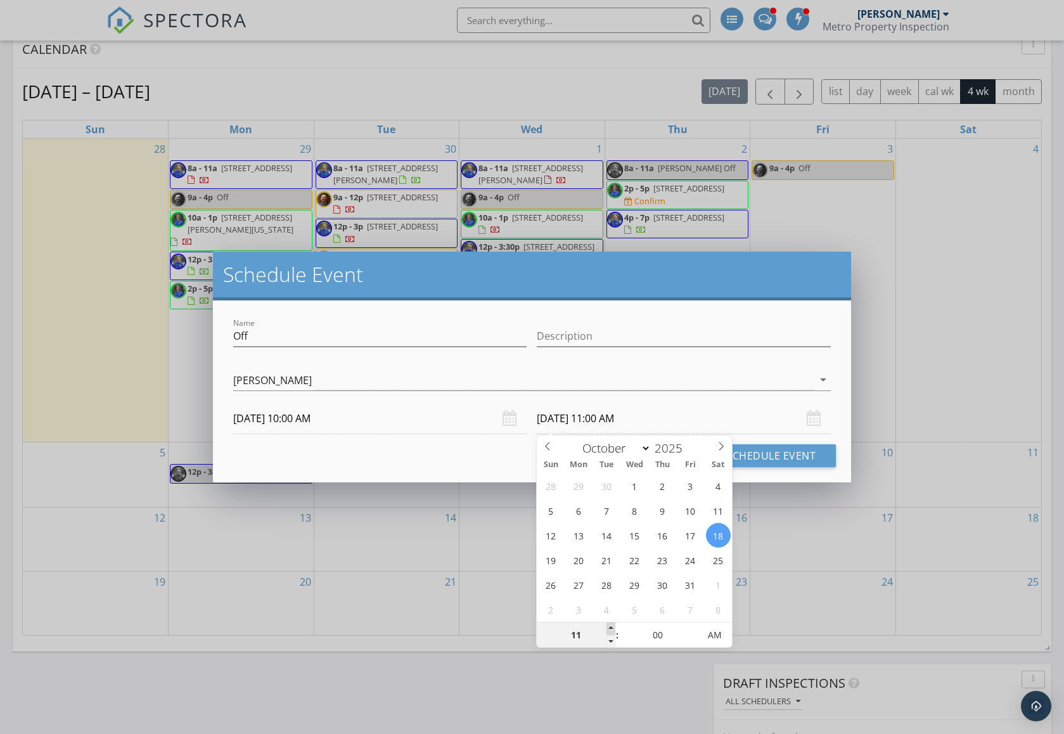
type input "12"
type input "[DATE] 12:00 PM"
click at [611, 629] on span at bounding box center [611, 629] width 9 height 13
type input "01"
type input "[DATE] 1:00 PM"
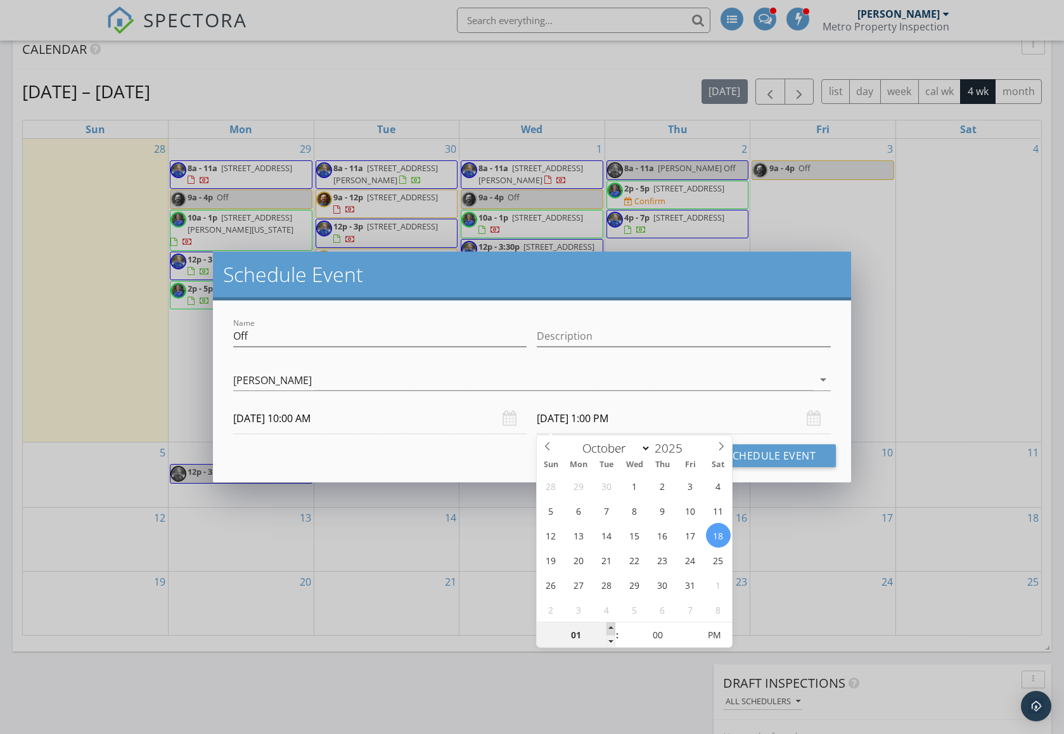
click at [611, 629] on span at bounding box center [611, 629] width 9 height 13
type input "02"
type input "[DATE] 2:00 PM"
click at [611, 629] on span at bounding box center [611, 629] width 9 height 13
type input "03"
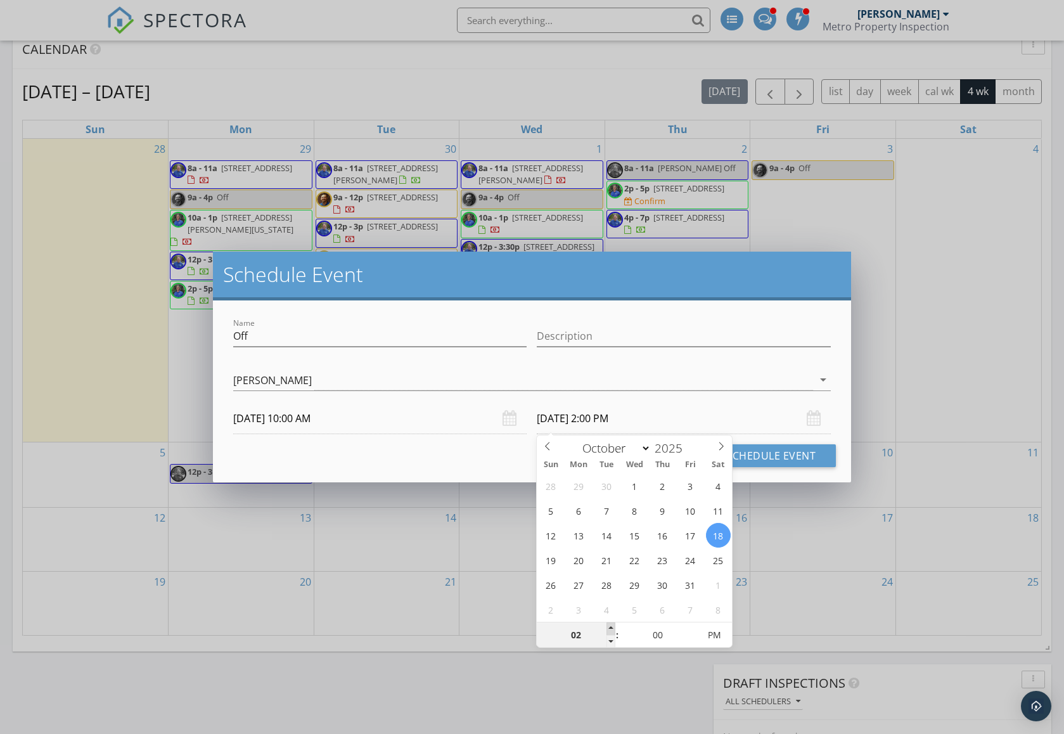
type input "[DATE] 3:00 PM"
click at [611, 629] on span at bounding box center [611, 629] width 9 height 13
type input "04"
type input "[DATE] 4:00 PM"
click at [611, 629] on span at bounding box center [611, 629] width 9 height 13
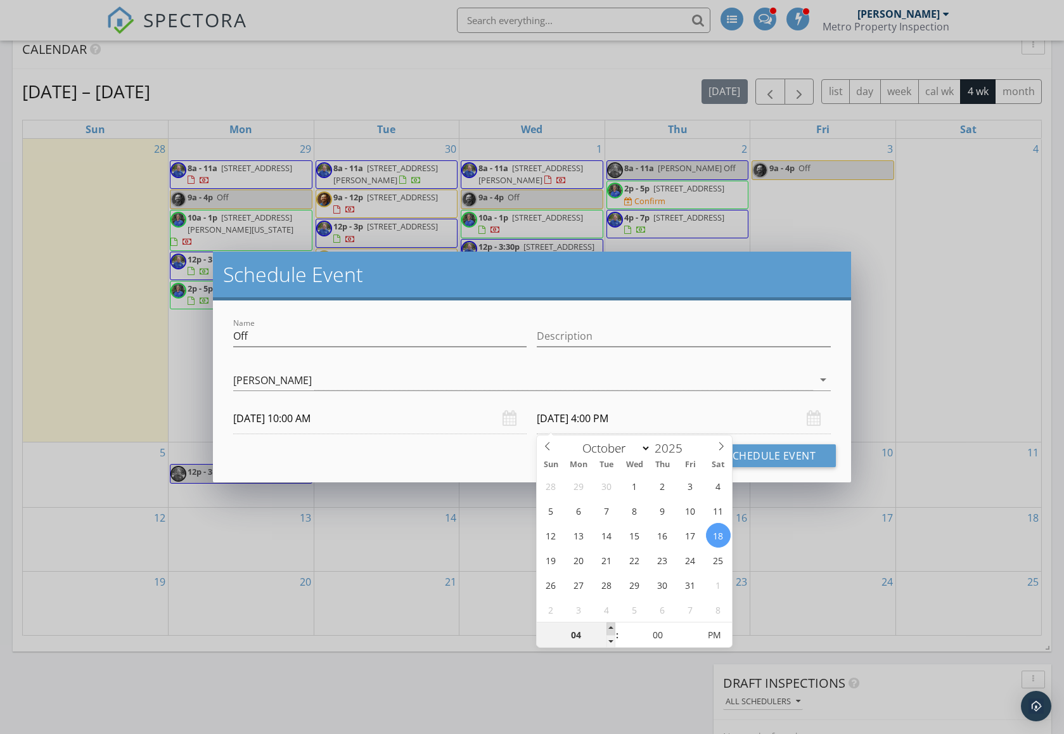
type input "05"
type input "[DATE] 5:00 PM"
click at [611, 629] on span at bounding box center [611, 629] width 9 height 13
click at [763, 290] on div "Schedule Event" at bounding box center [532, 276] width 638 height 49
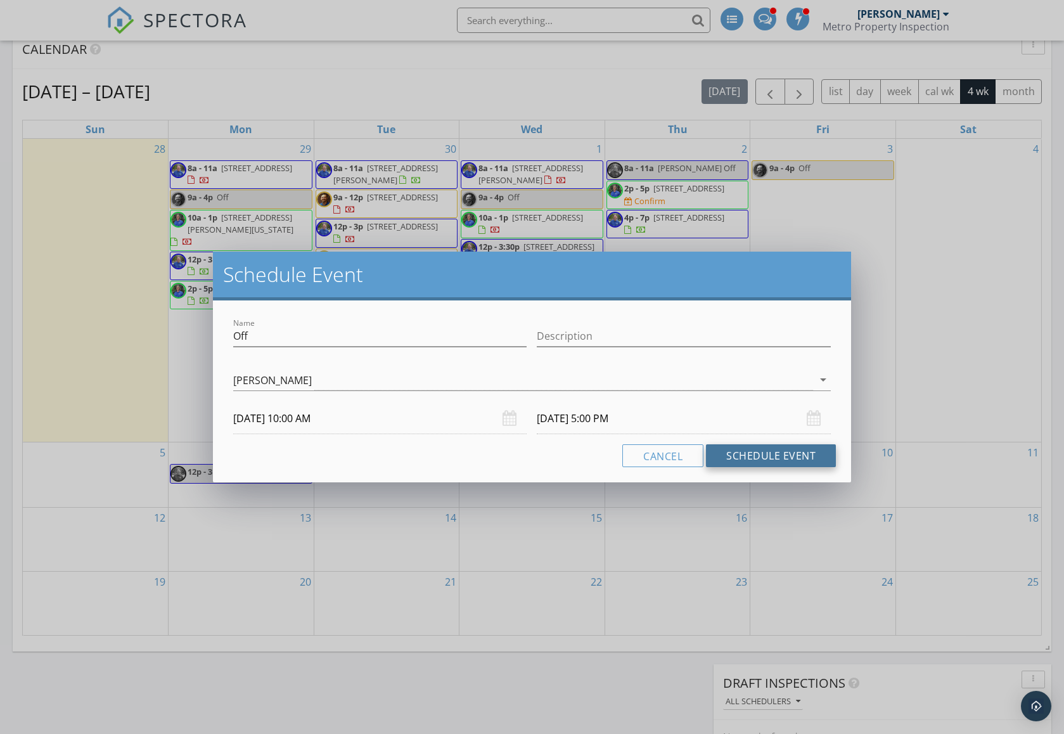
click at [787, 453] on button "Schedule Event" at bounding box center [771, 455] width 130 height 23
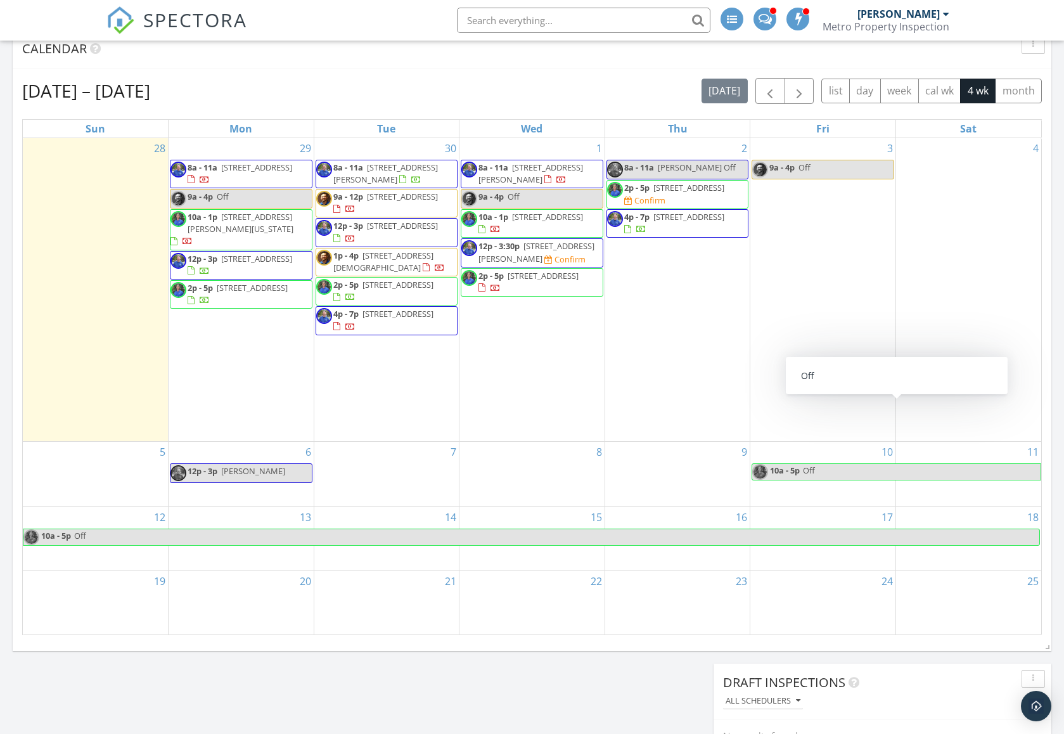
scroll to position [478, 1]
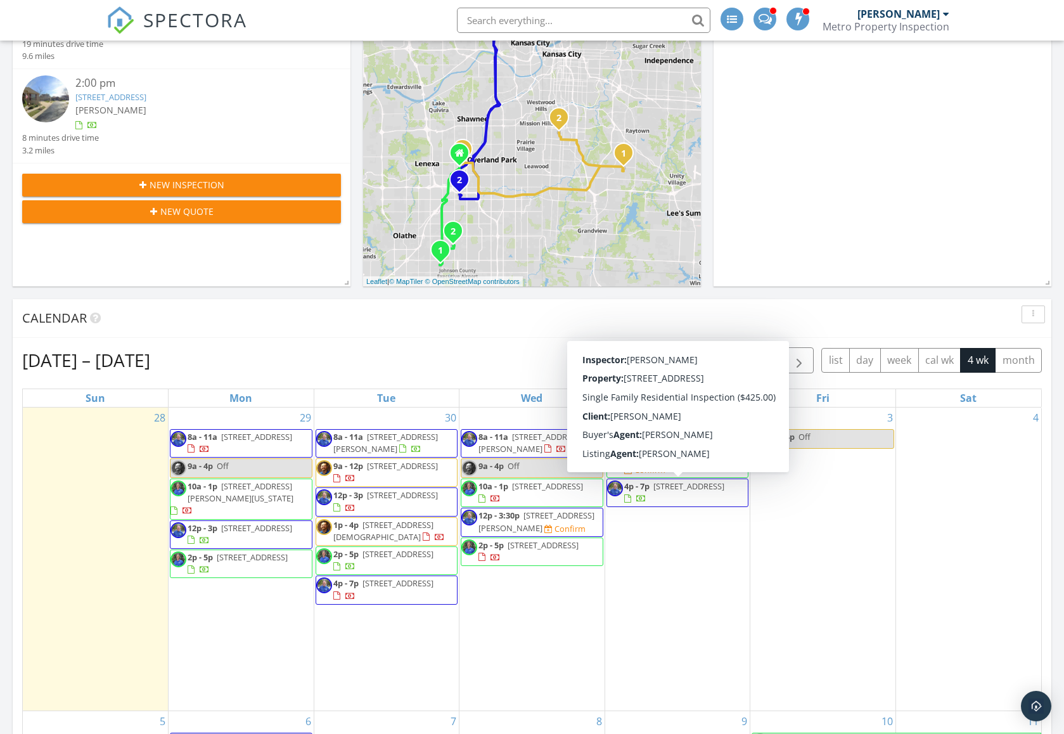
scroll to position [208, 0]
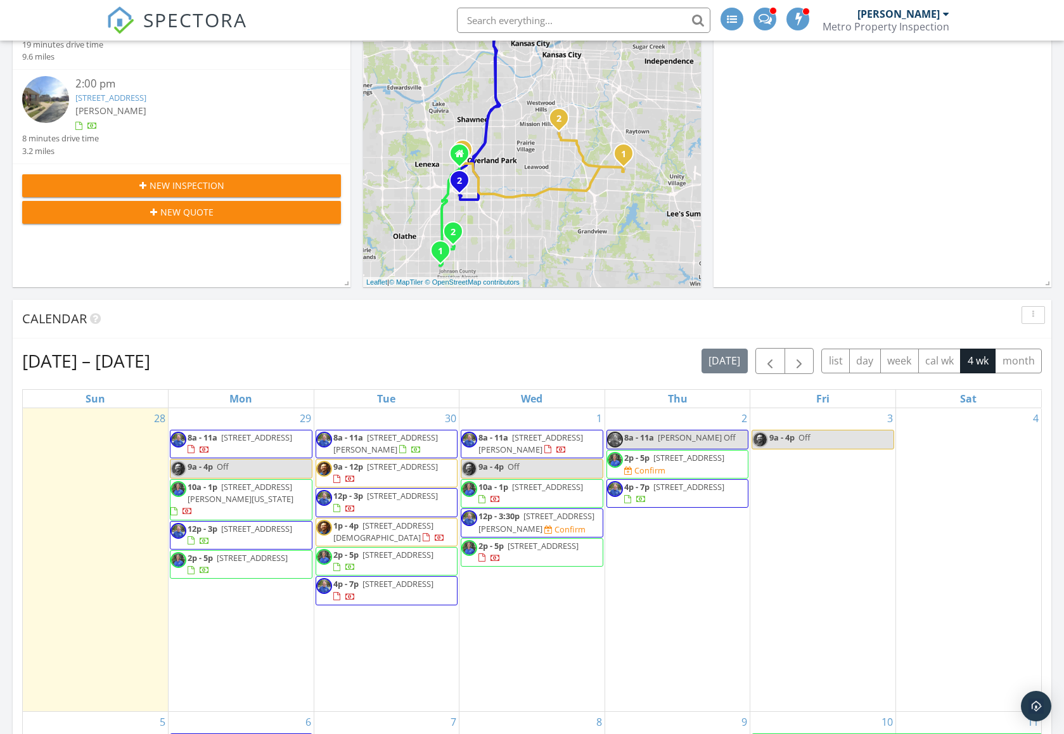
click at [480, 359] on div "Sep 28 – Oct 25, 2025 today list day week cal wk 4 wk month" at bounding box center [532, 361] width 1020 height 26
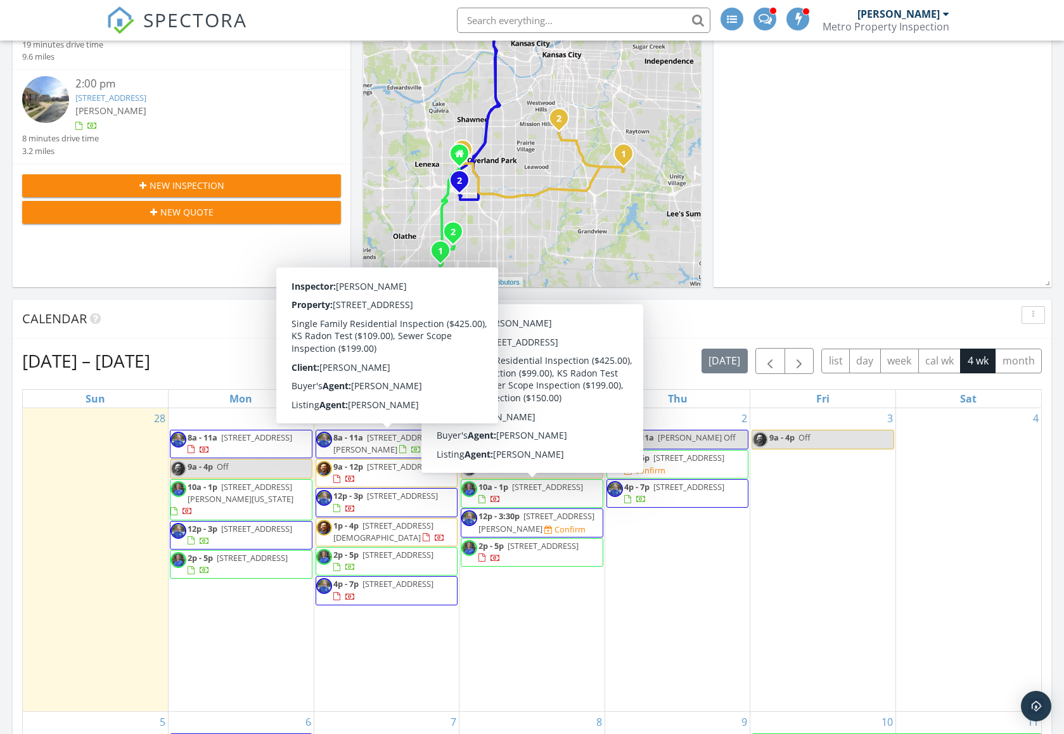
click at [254, 338] on div "Calendar" at bounding box center [532, 319] width 1039 height 39
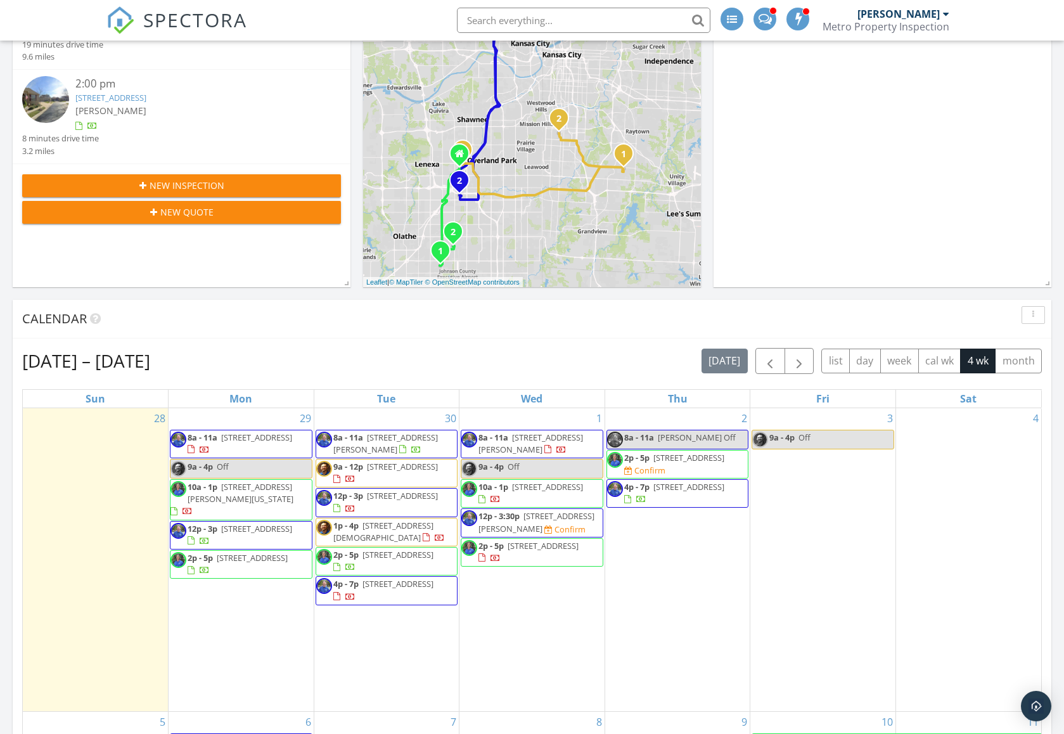
click at [431, 324] on div "Calendar" at bounding box center [522, 318] width 1001 height 19
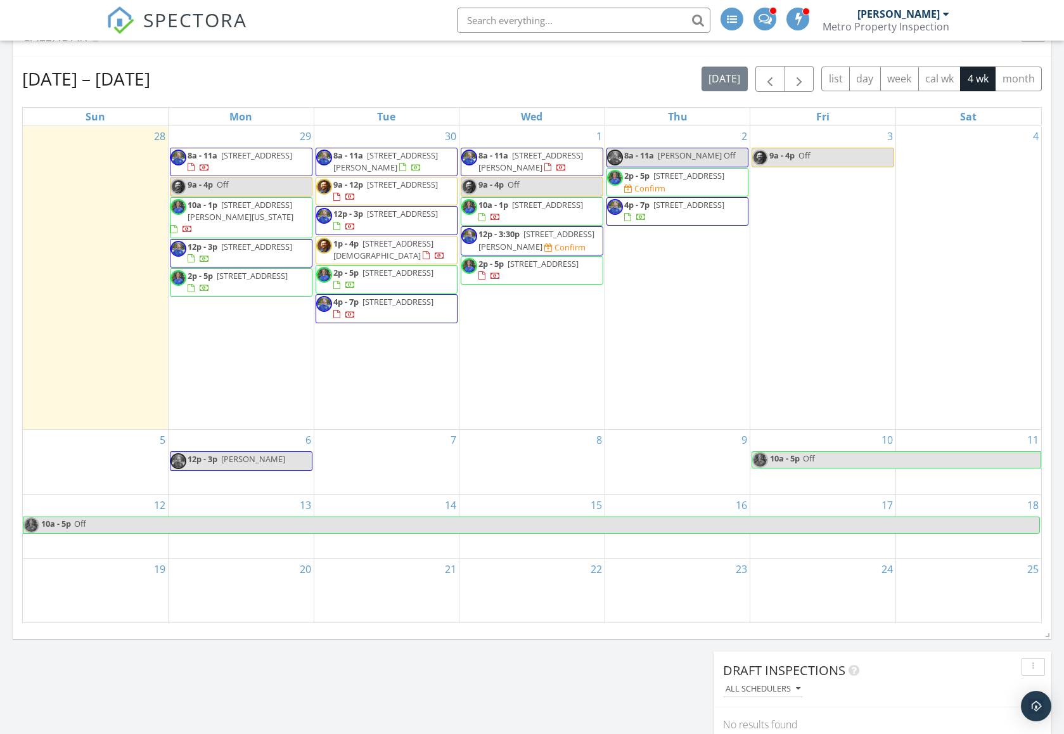
scroll to position [492, 0]
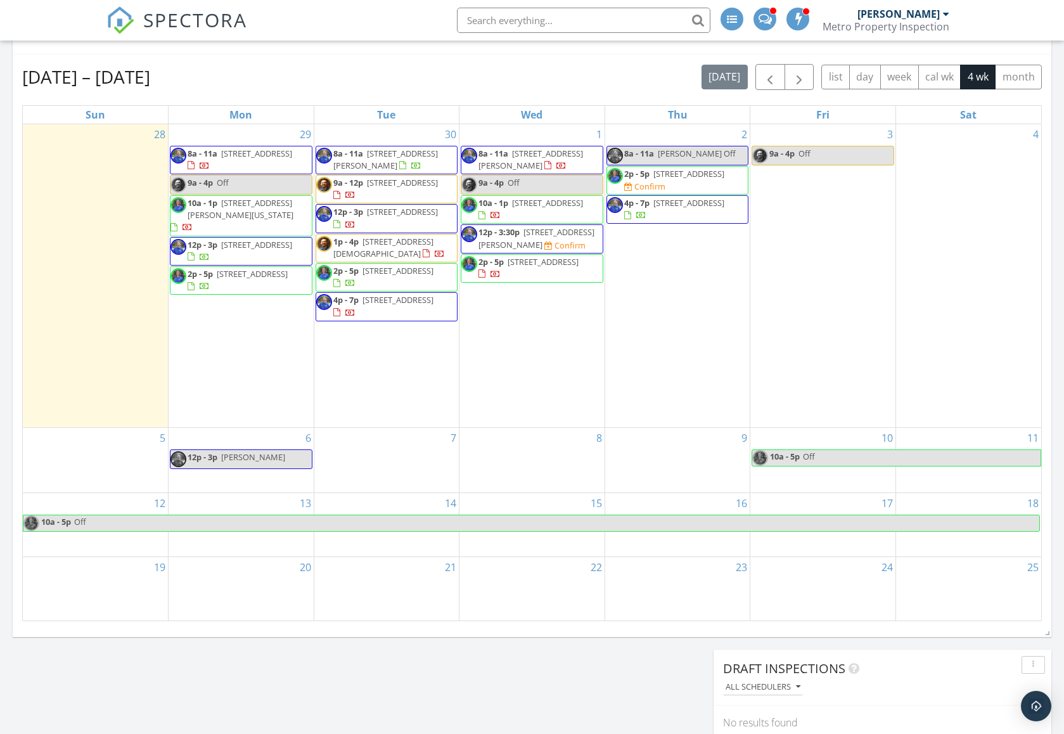
click at [609, 72] on div "Sep 28 – Oct 25, 2025 today list day week cal wk 4 wk month" at bounding box center [532, 77] width 1020 height 26
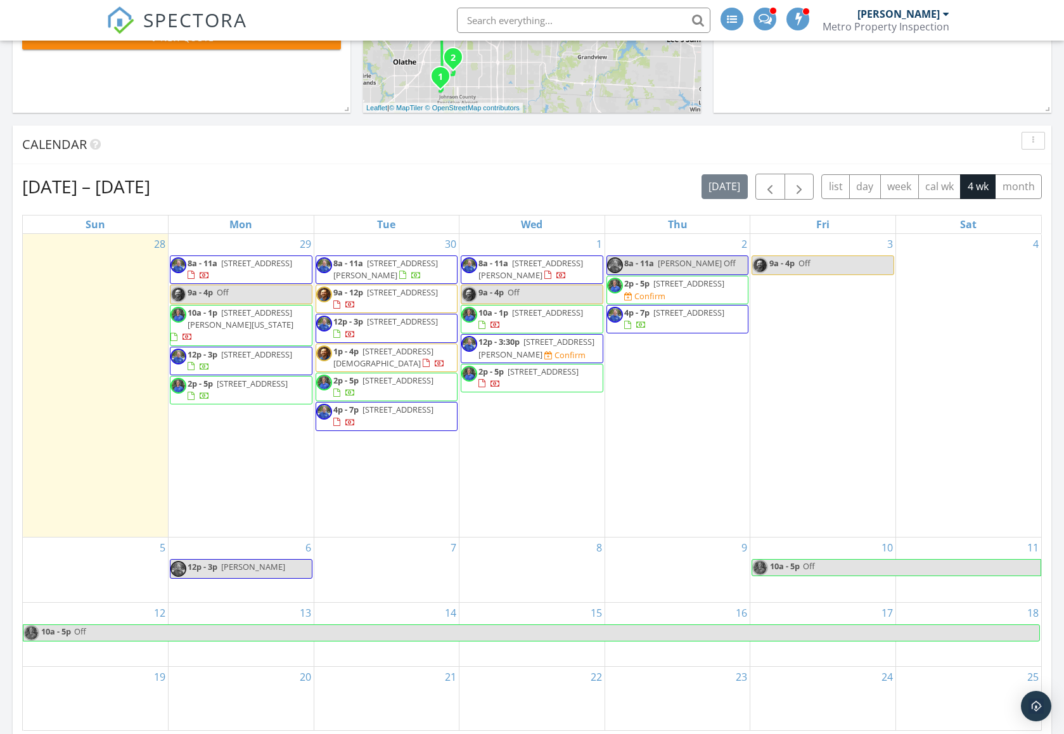
scroll to position [366, 0]
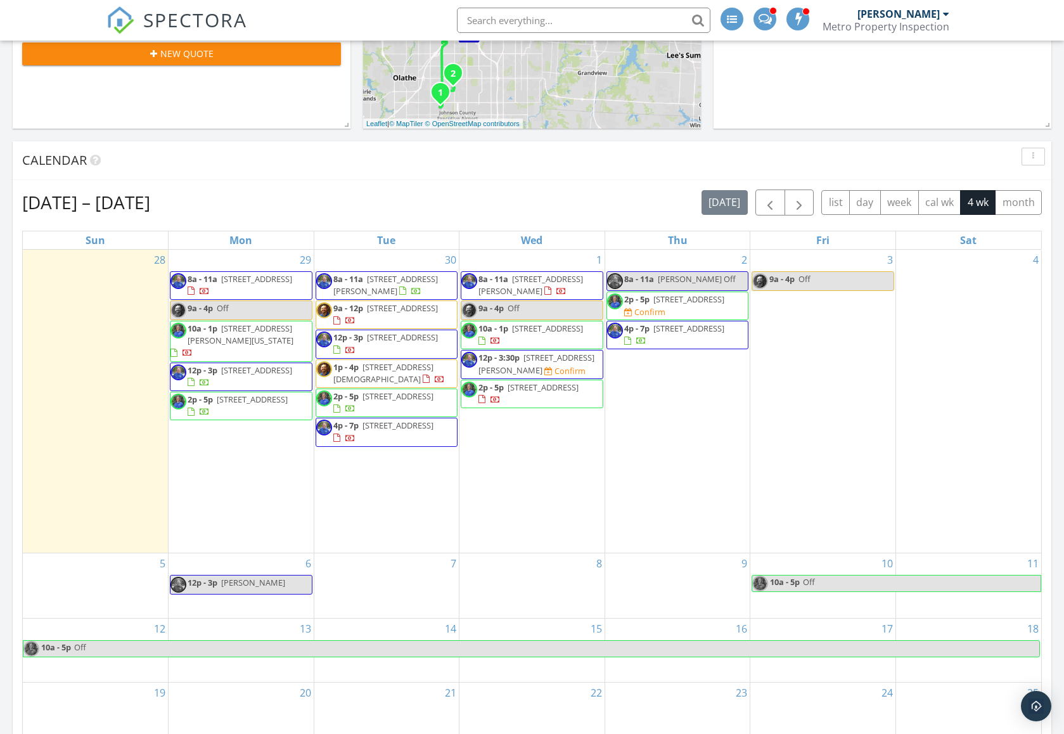
click at [465, 193] on div "Sep 28 – Oct 25, 2025 today list day week cal wk 4 wk month" at bounding box center [532, 203] width 1020 height 26
